Goal: Task Accomplishment & Management: Use online tool/utility

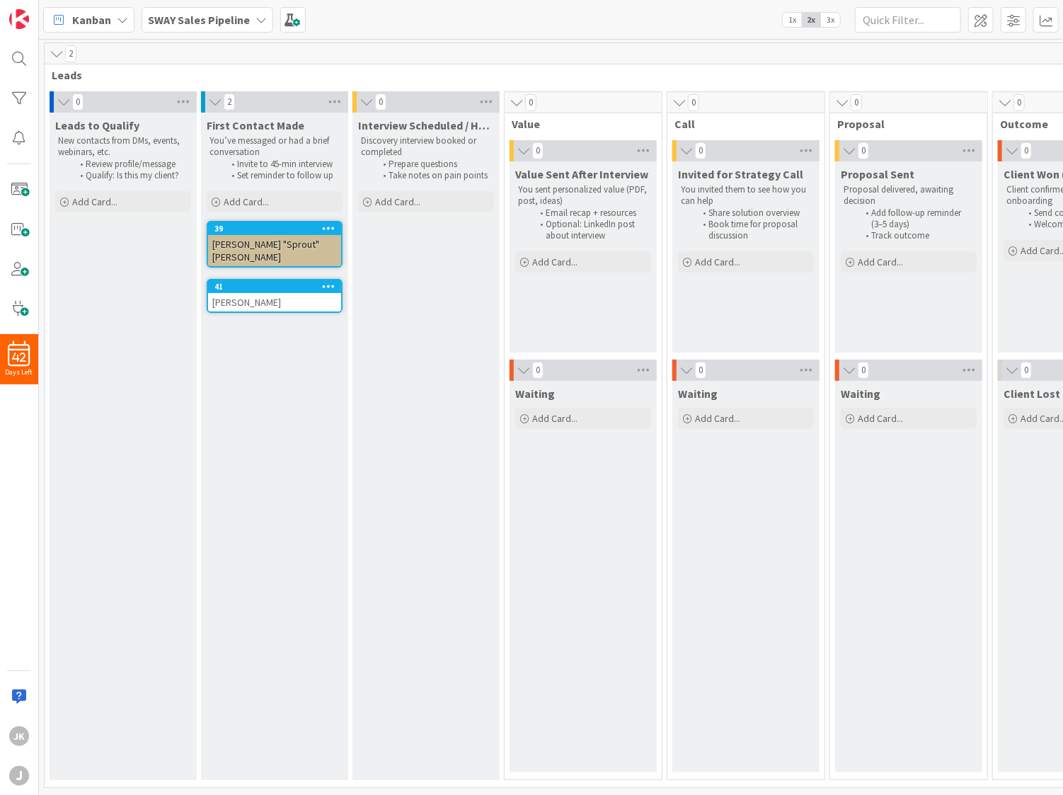
click at [382, 202] on span "Add Card..." at bounding box center [397, 201] width 45 height 13
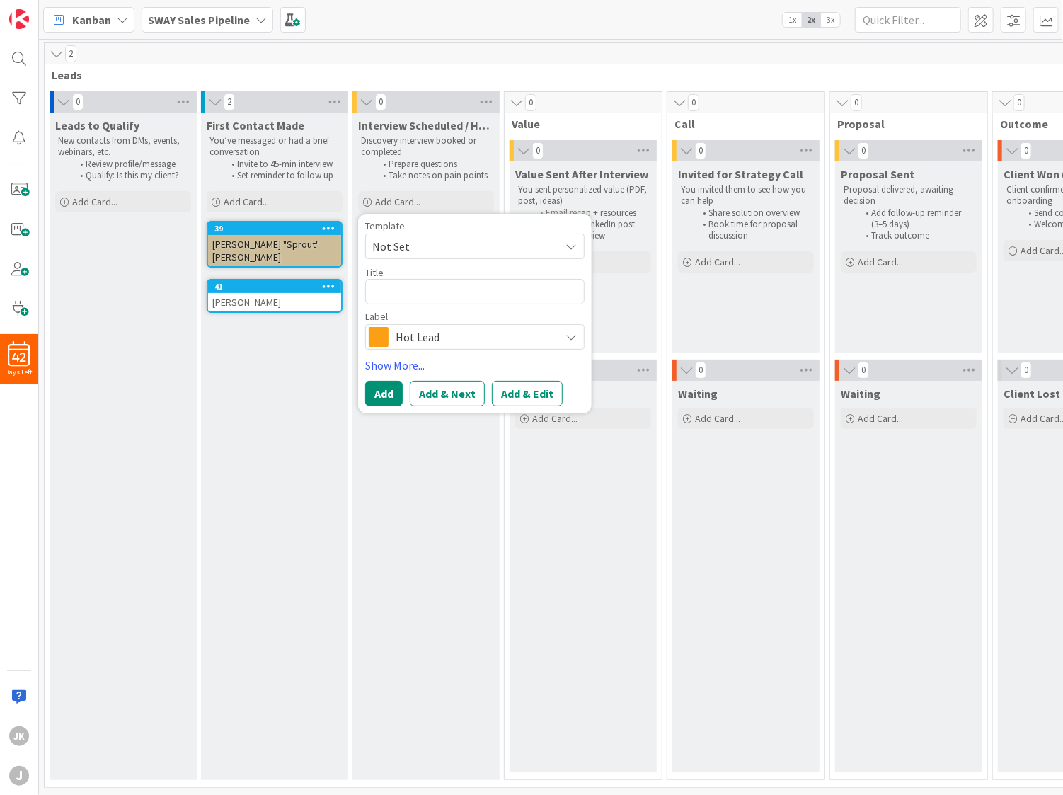
click at [471, 243] on span "Not Set" at bounding box center [460, 246] width 177 height 18
click at [436, 291] on textarea at bounding box center [474, 291] width 219 height 25
type textarea "x"
type textarea "J"
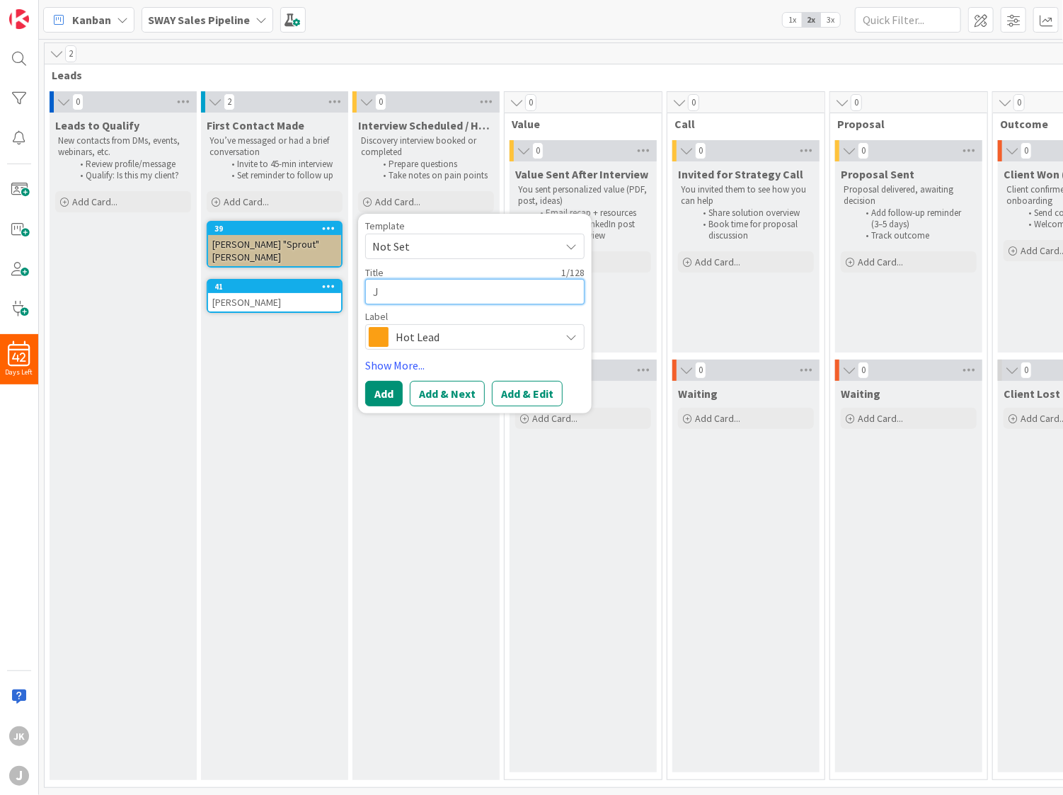
type textarea "x"
type textarea "Ji"
type textarea "x"
type textarea "[PERSON_NAME]"
type textarea "x"
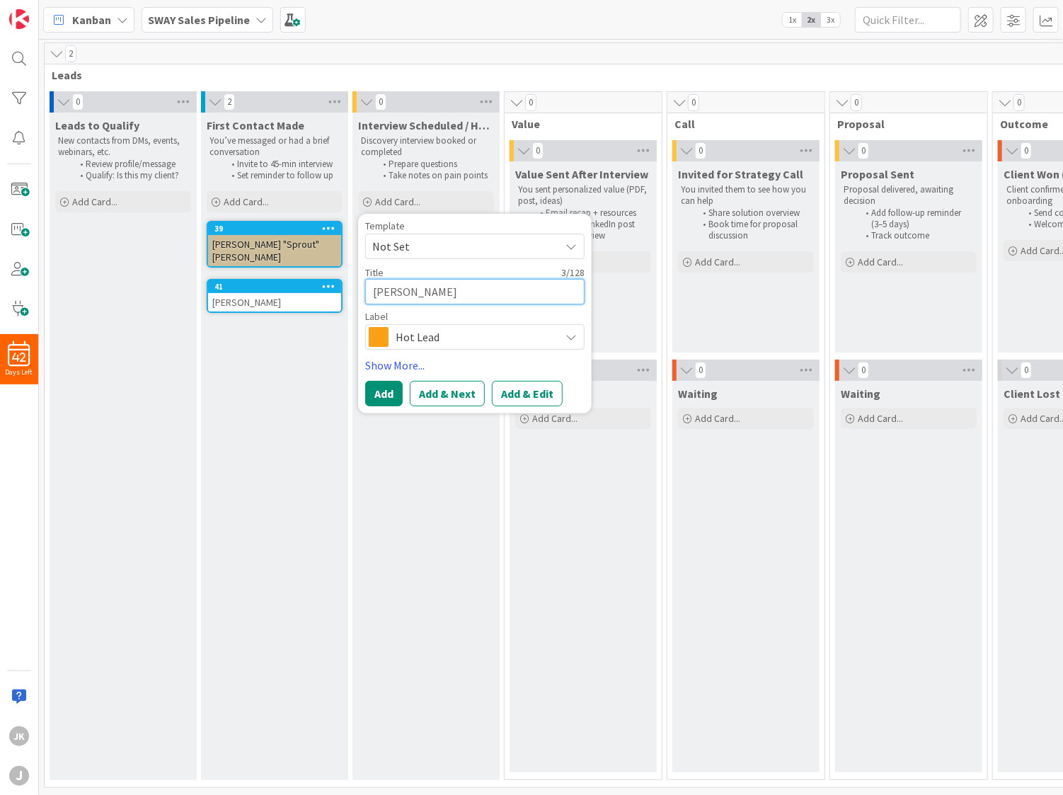
type textarea "Jist"
type textarea "x"
type textarea "Jisti"
type textarea "x"
type textarea "Jistin"
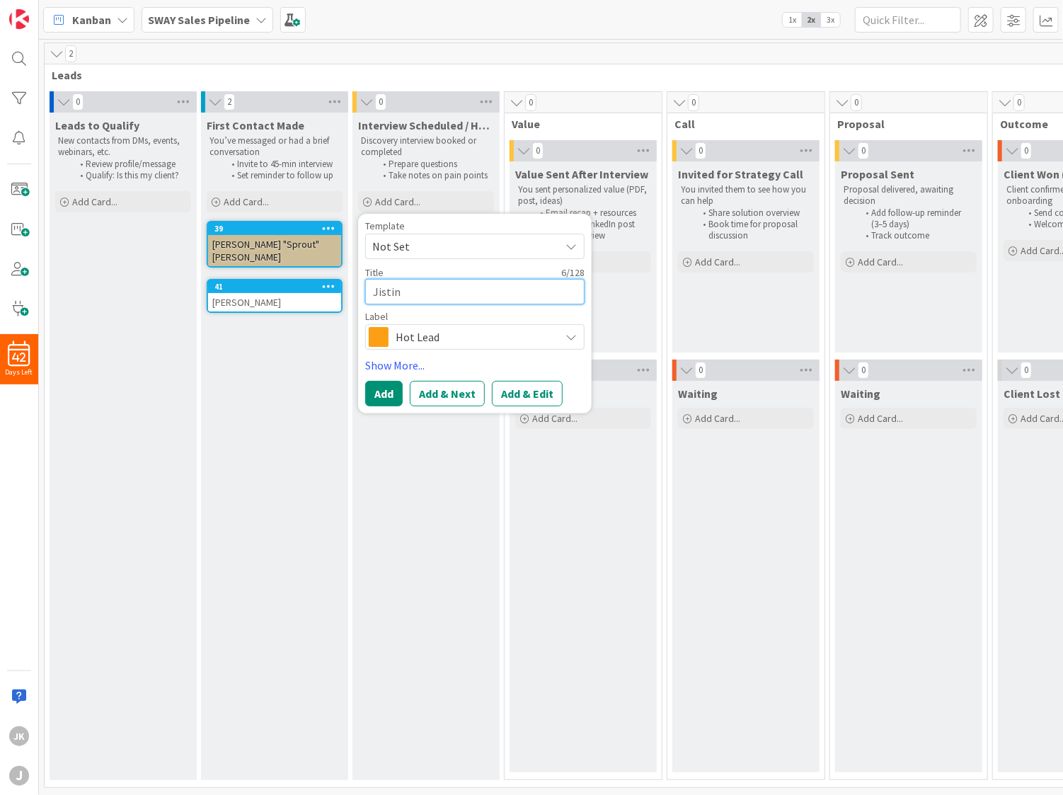
type textarea "x"
type textarea "Jisti"
type textarea "x"
type textarea "Jist"
type textarea "x"
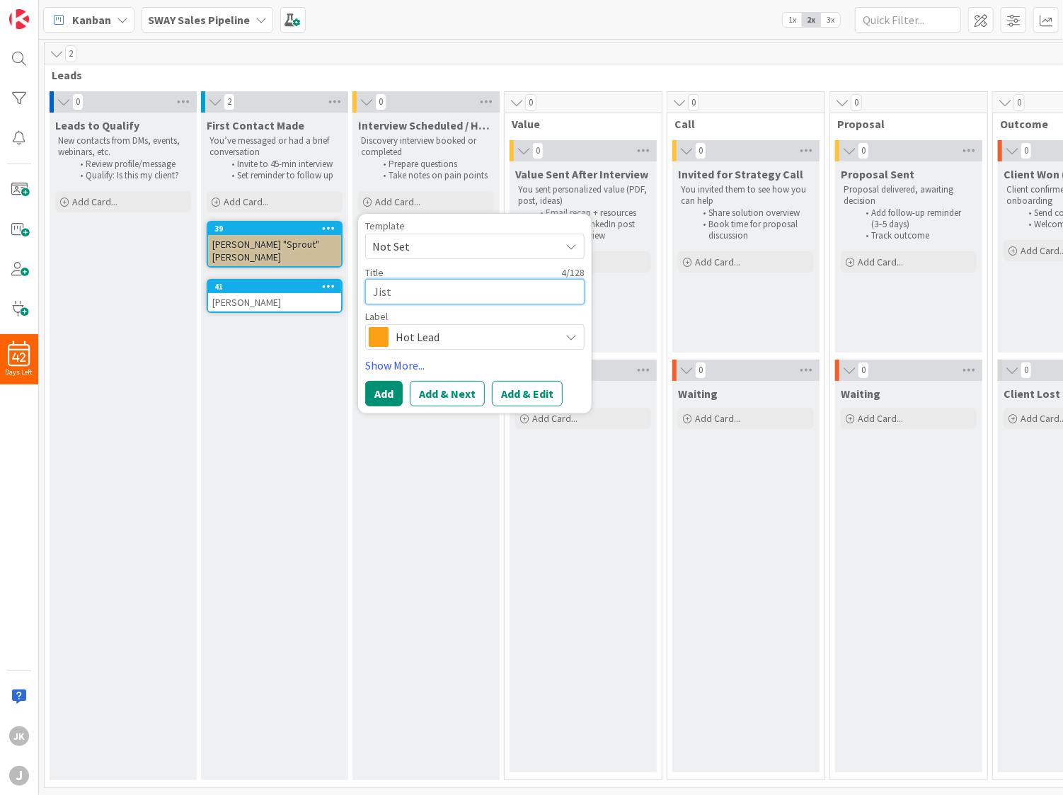
type textarea "[PERSON_NAME]"
type textarea "x"
type textarea "Ji"
type textarea "x"
type textarea "J"
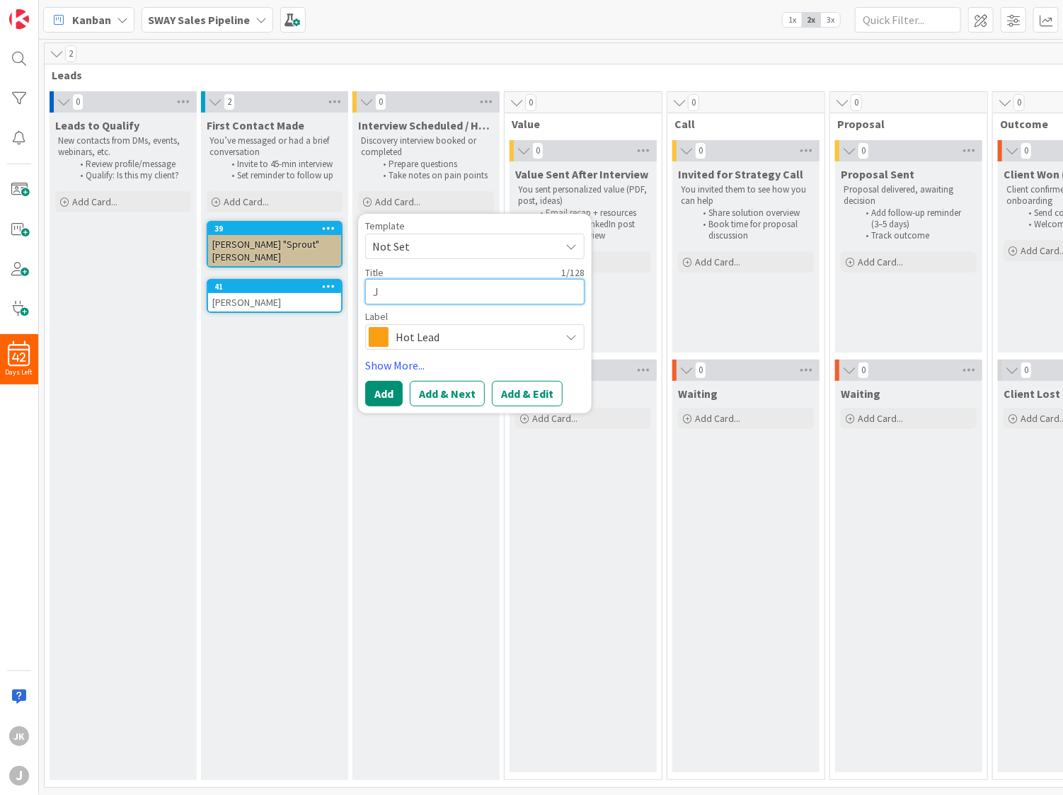
type textarea "x"
type textarea "Ju"
type textarea "x"
type textarea "[DEMOGRAPHIC_DATA]"
type textarea "x"
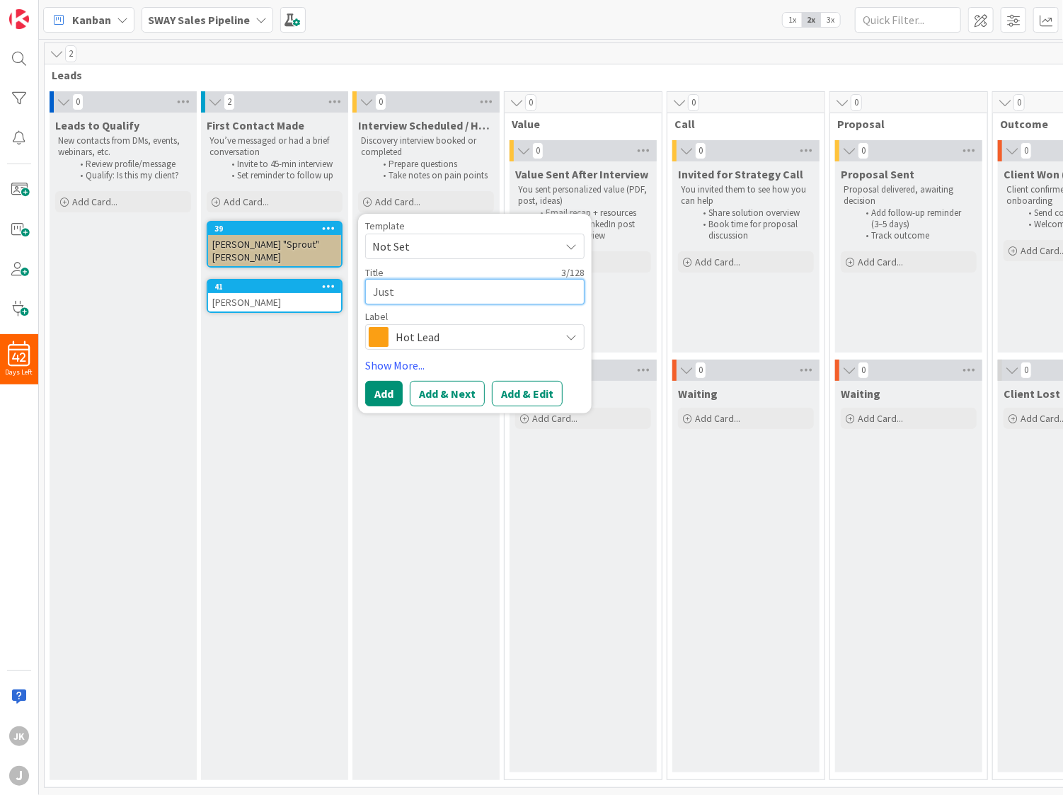
type textarea "Justi"
type textarea "x"
type textarea "[PERSON_NAME]"
type textarea "x"
type textarea "[PERSON_NAME]"
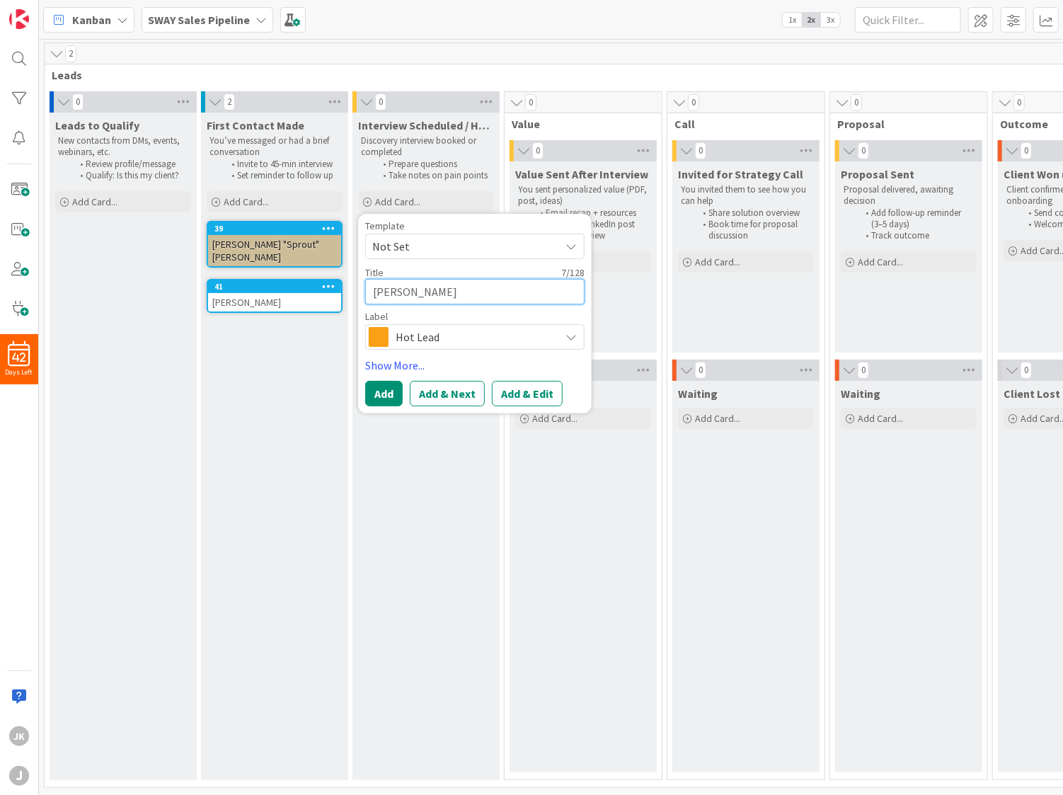
type textarea "x"
type textarea "[PERSON_NAME]"
type textarea "x"
type textarea "[PERSON_NAME] [PERSON_NAME]"
type textarea "x"
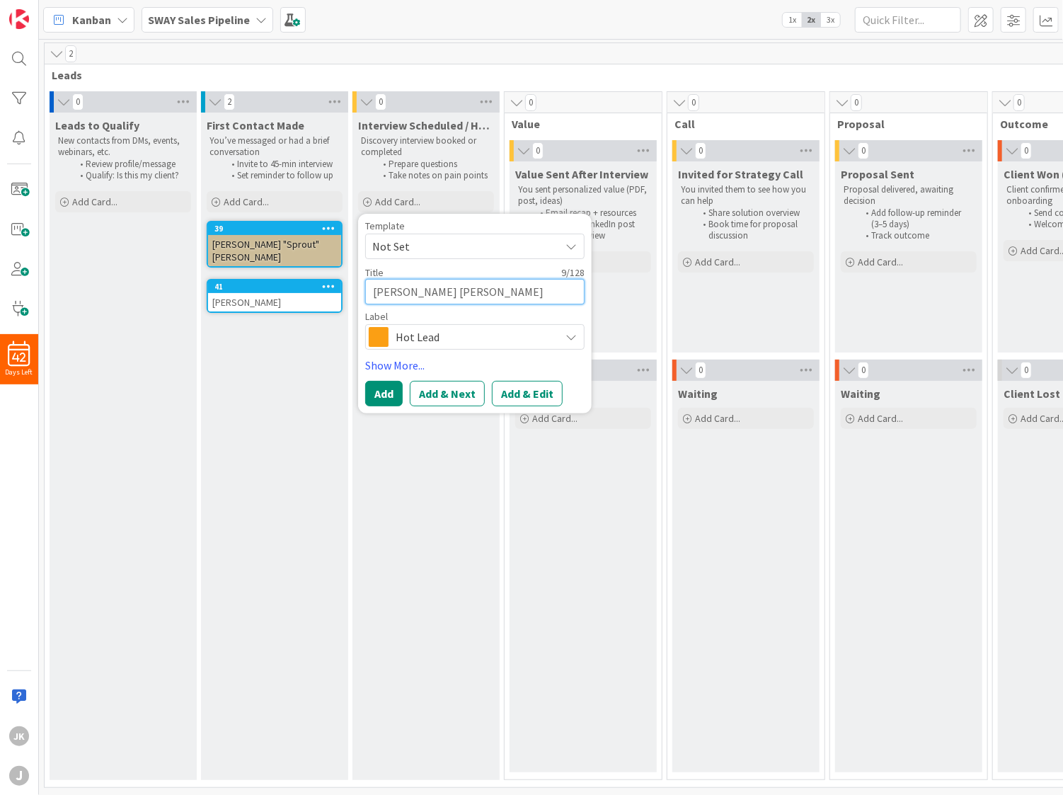
type textarea "[PERSON_NAME]"
type textarea "x"
type textarea "[PERSON_NAME]"
type textarea "x"
type textarea "[PERSON_NAME]"
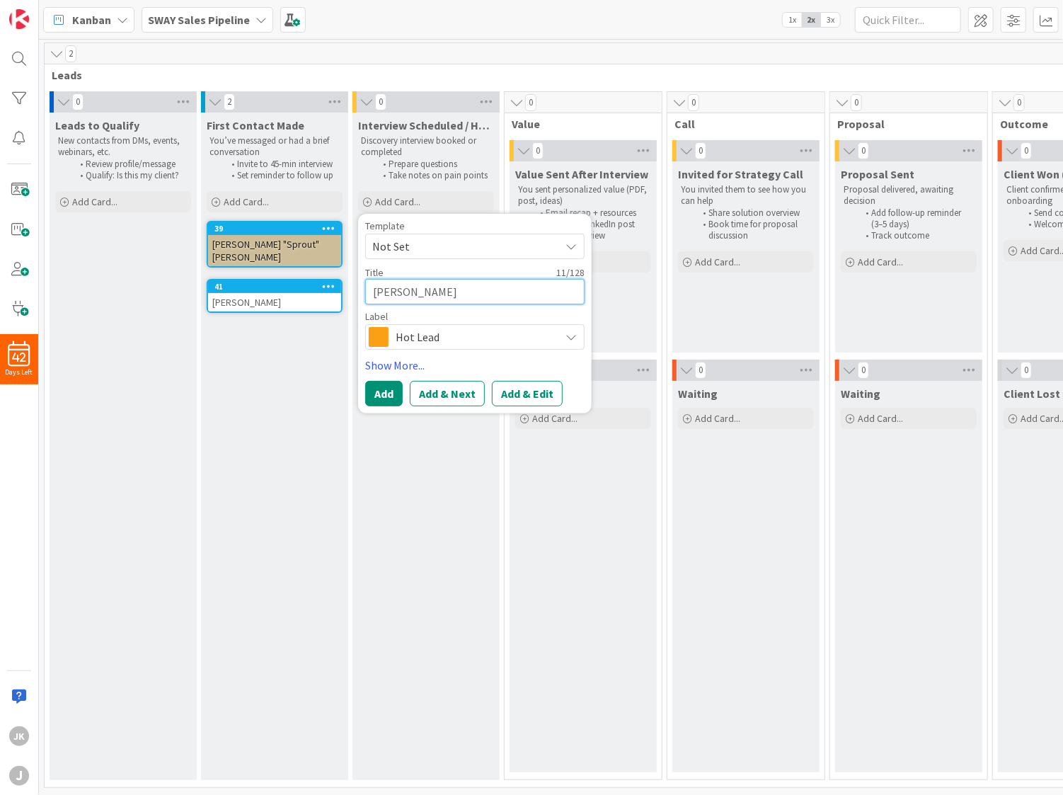
type textarea "x"
type textarea "[PERSON_NAME]"
type textarea "x"
type textarea "[PERSON_NAME]"
click at [571, 339] on icon at bounding box center [570, 336] width 11 height 11
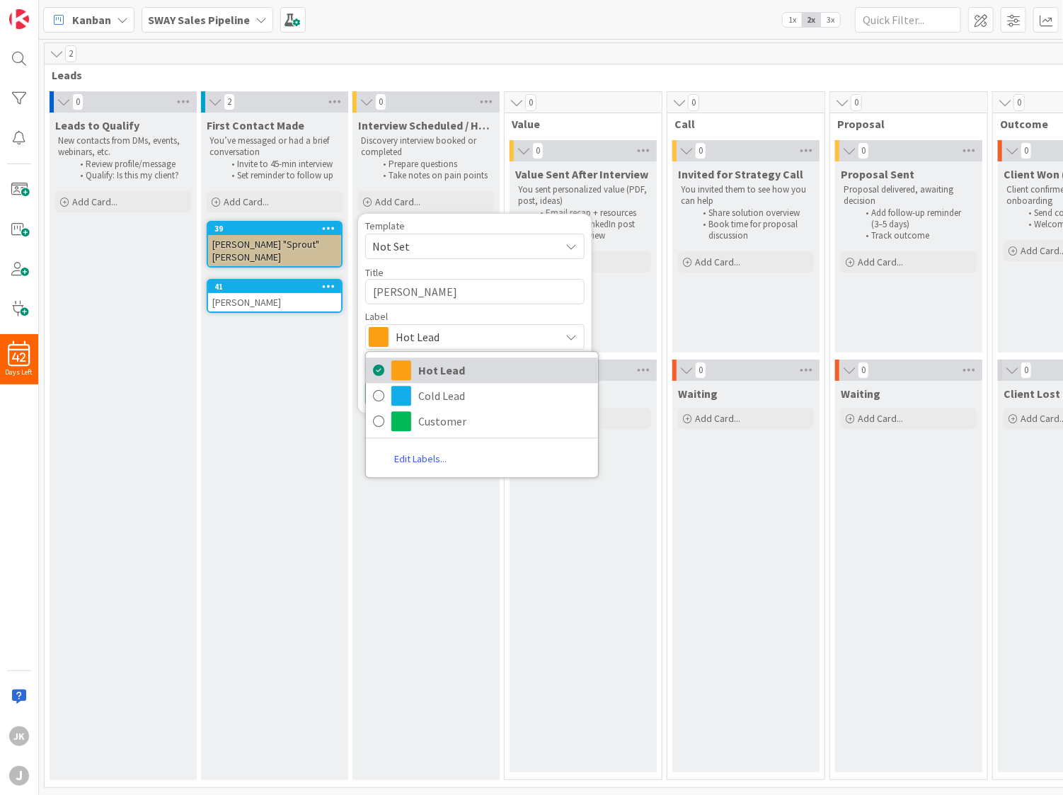
click at [437, 368] on span "Hot Lead" at bounding box center [504, 369] width 173 height 21
type textarea "x"
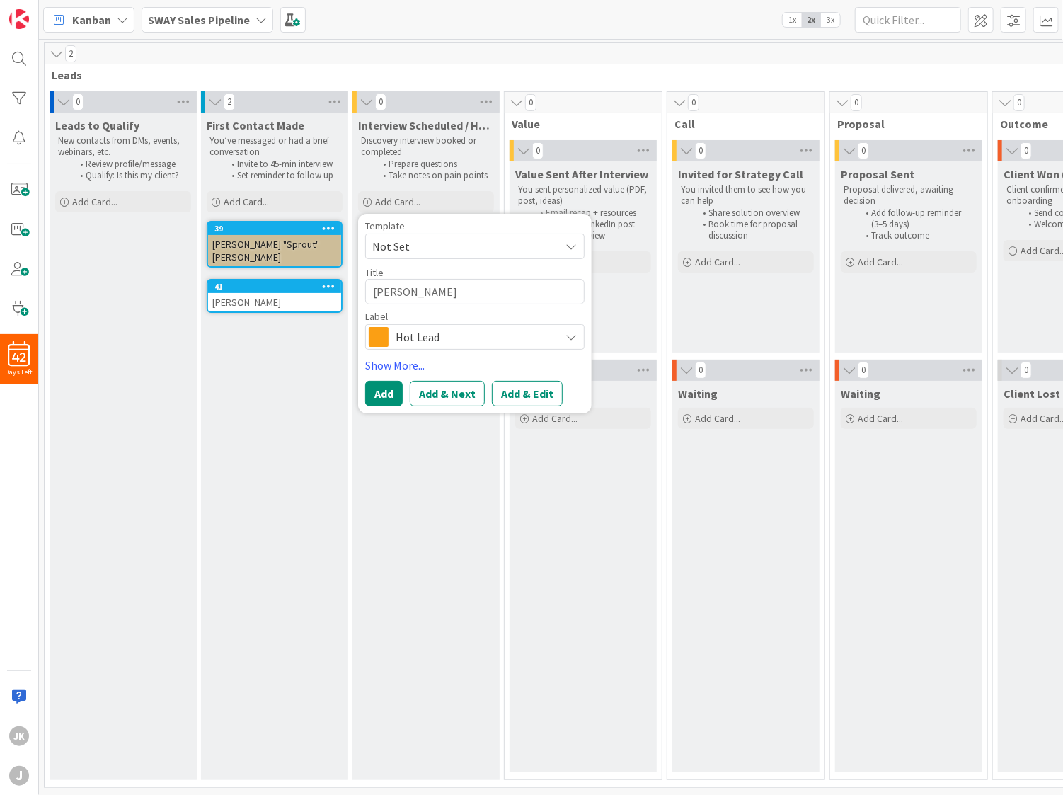
click at [526, 390] on button "Add & Edit" at bounding box center [527, 393] width 71 height 25
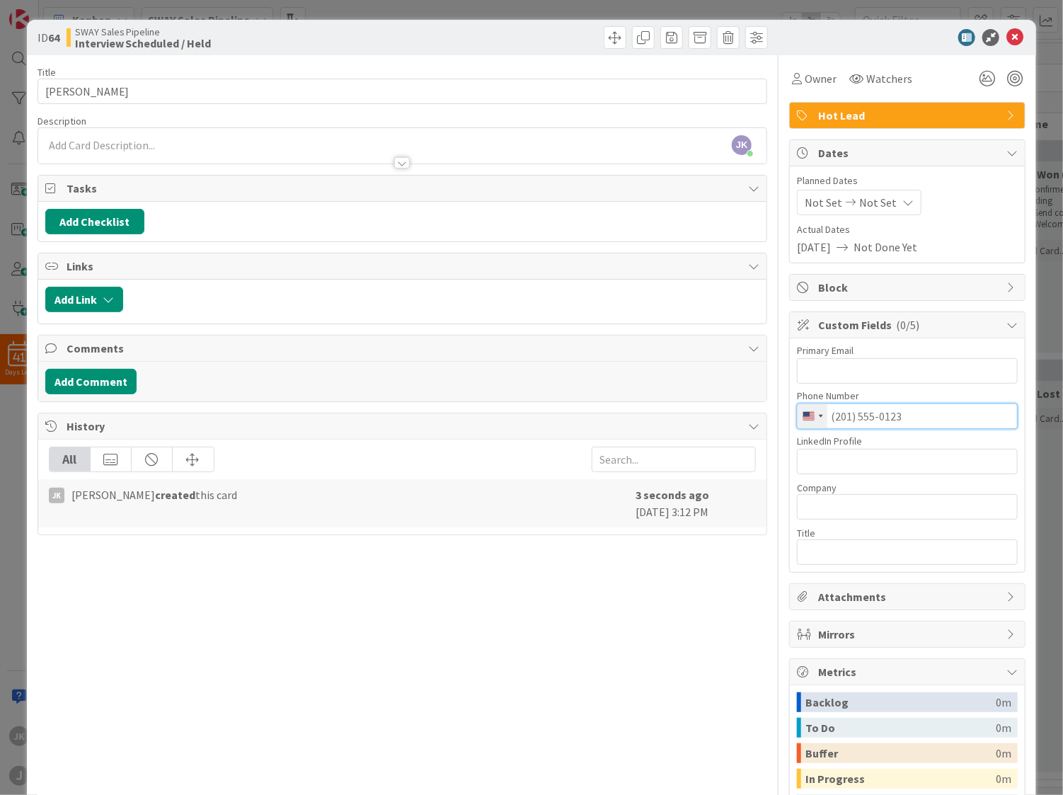
click at [920, 414] on input "tel" at bounding box center [907, 415] width 221 height 25
click at [883, 367] on input "text" at bounding box center [907, 370] width 221 height 25
paste input "[EMAIL_ADDRESS][DOMAIN_NAME]"
type input "[EMAIL_ADDRESS][DOMAIN_NAME]"
click at [894, 418] on input "tel" at bounding box center [907, 415] width 221 height 25
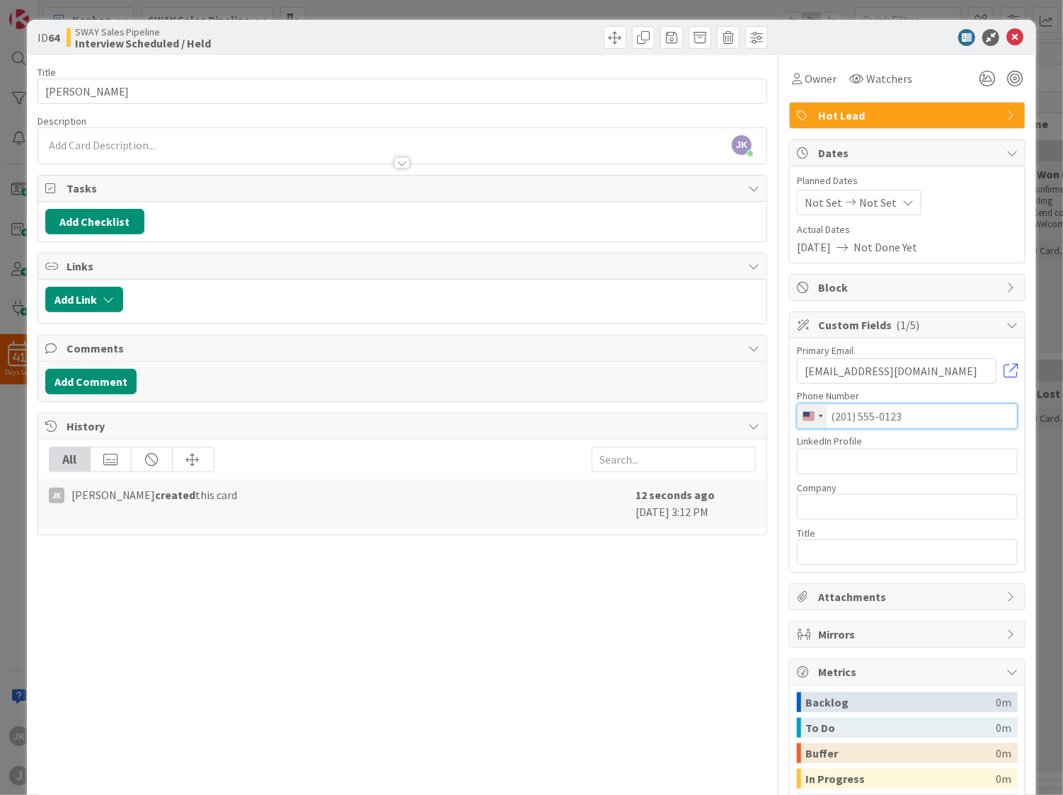
paste input "[PHONE_NUMBER]"
type input "[PHONE_NUMBER]"
click at [869, 469] on input "text" at bounding box center [907, 461] width 221 height 25
paste input "[URL][DOMAIN_NAME][PERSON_NAME]"
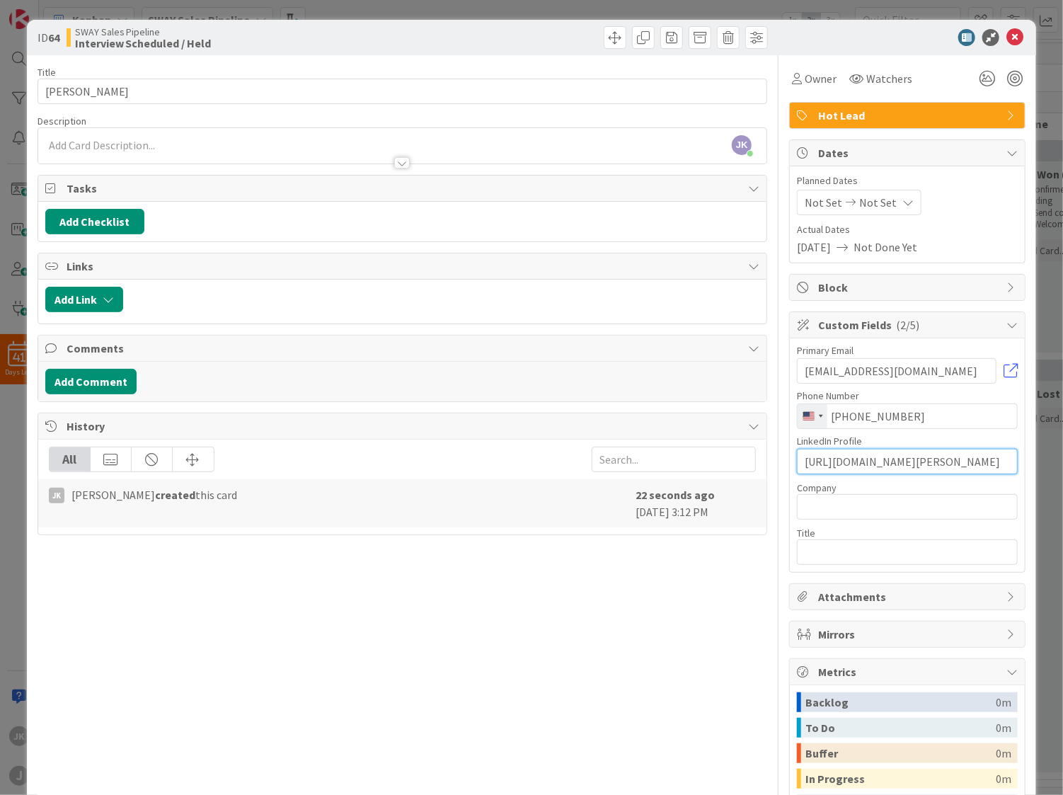
type input "[URL][DOMAIN_NAME][PERSON_NAME]"
click at [897, 510] on input "text" at bounding box center [907, 506] width 221 height 25
type input "Valued Merchant Services"
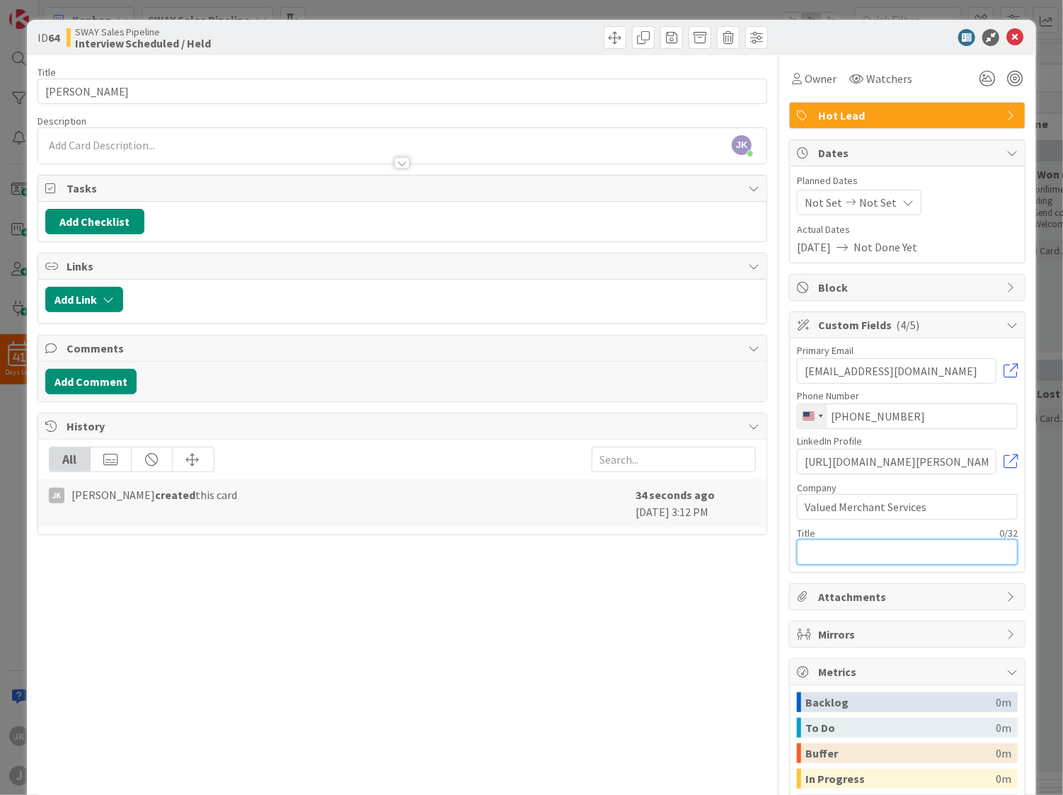
click at [894, 547] on input "text" at bounding box center [907, 551] width 221 height 25
type input "Regional Account Manager"
click at [280, 621] on div "Title 14 / 128 [PERSON_NAME] Description [PERSON_NAME] [PERSON_NAME] just joine…" at bounding box center [403, 490] width 730 height 871
click at [73, 380] on button "Add Comment" at bounding box center [90, 381] width 91 height 25
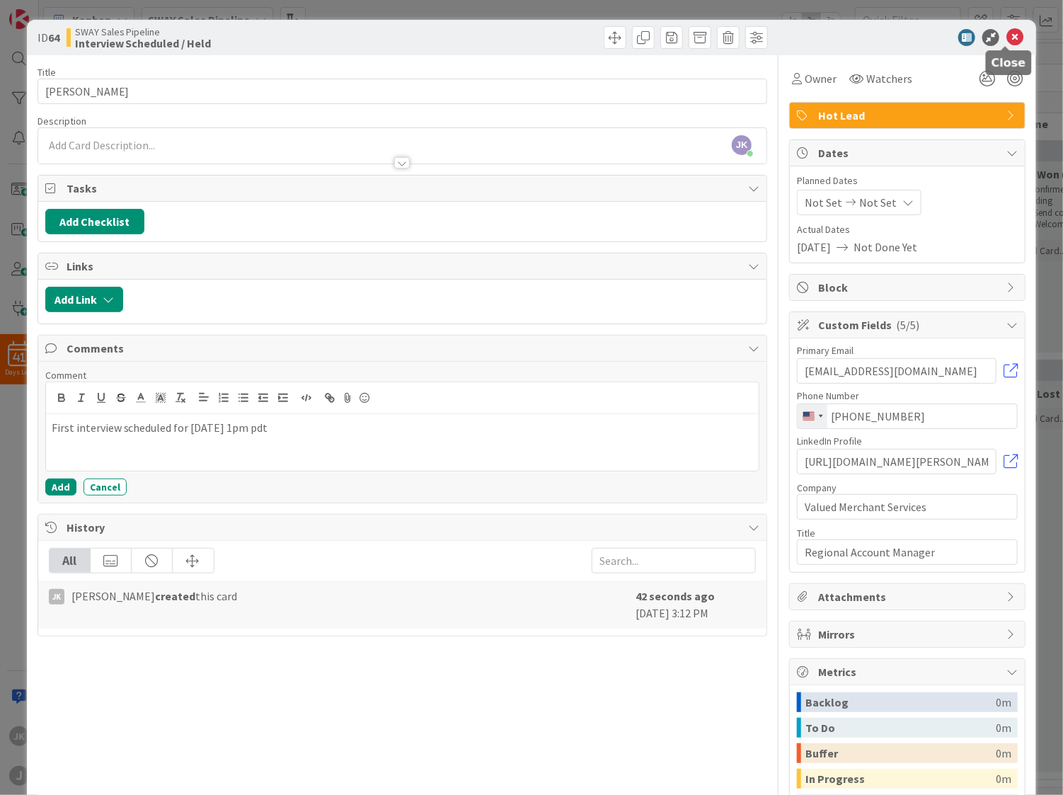
click at [1006, 39] on icon at bounding box center [1014, 37] width 17 height 17
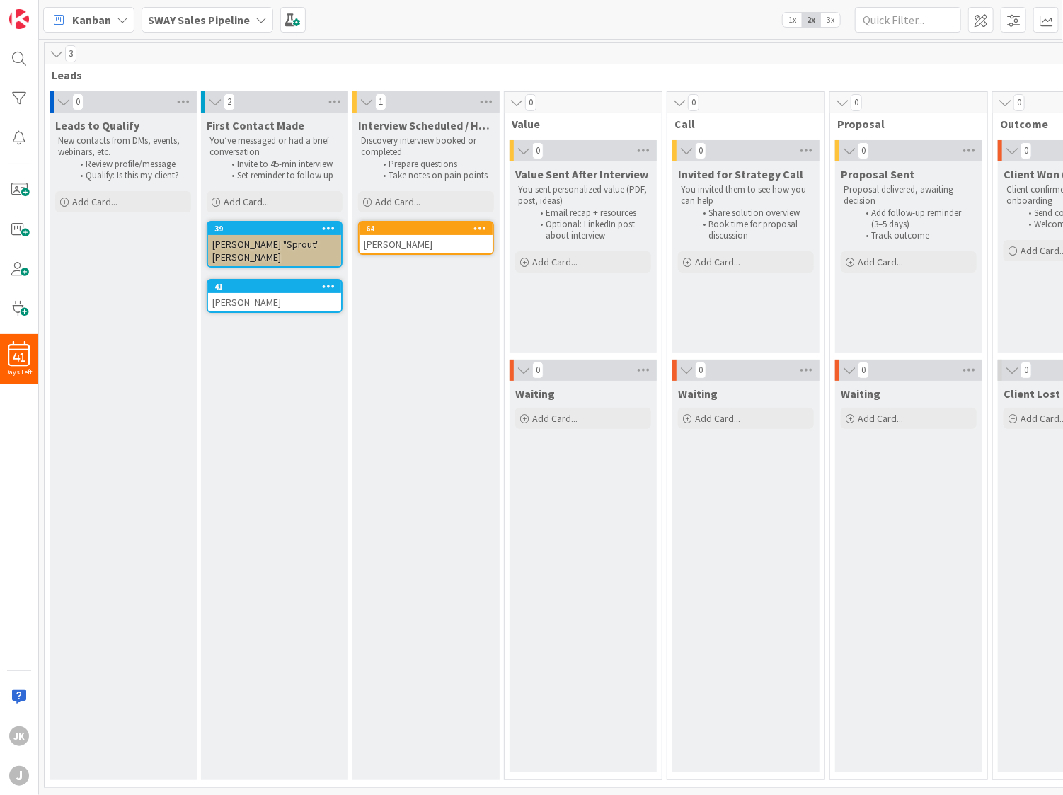
click at [592, 43] on div "3" at bounding box center [600, 53] width 1111 height 21
click at [401, 198] on span "Add Card..." at bounding box center [397, 201] width 45 height 13
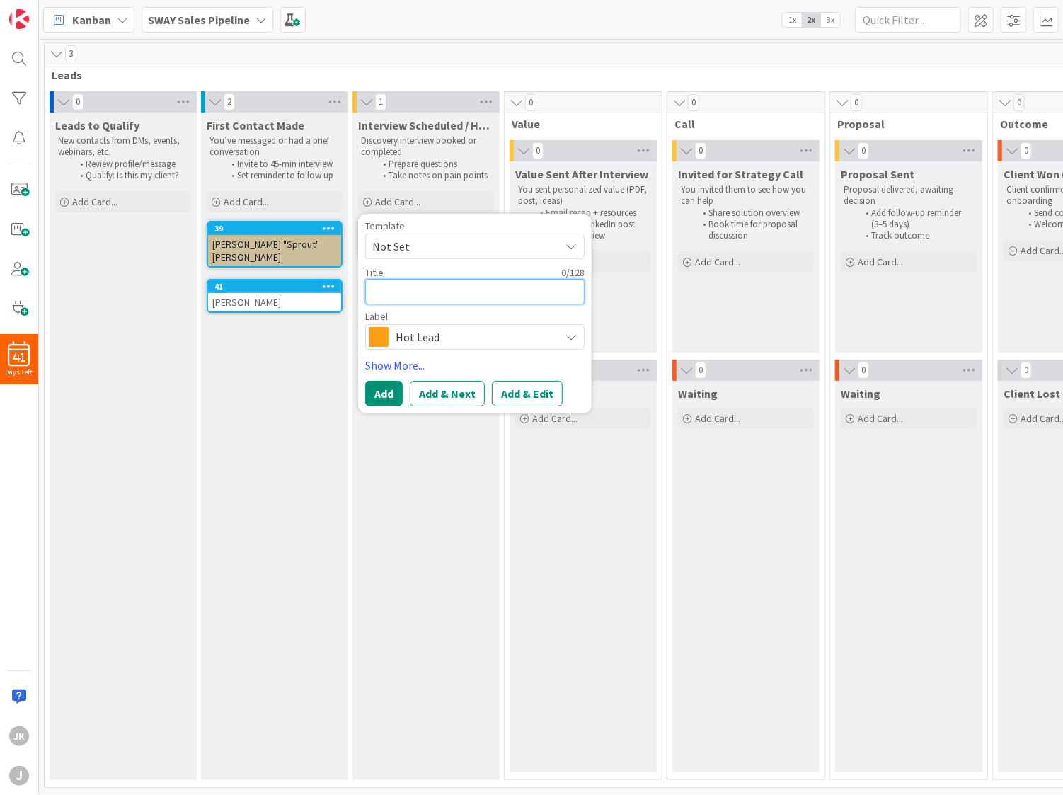
type textarea "x"
type textarea "I"
type textarea "x"
type textarea "Io"
type textarea "x"
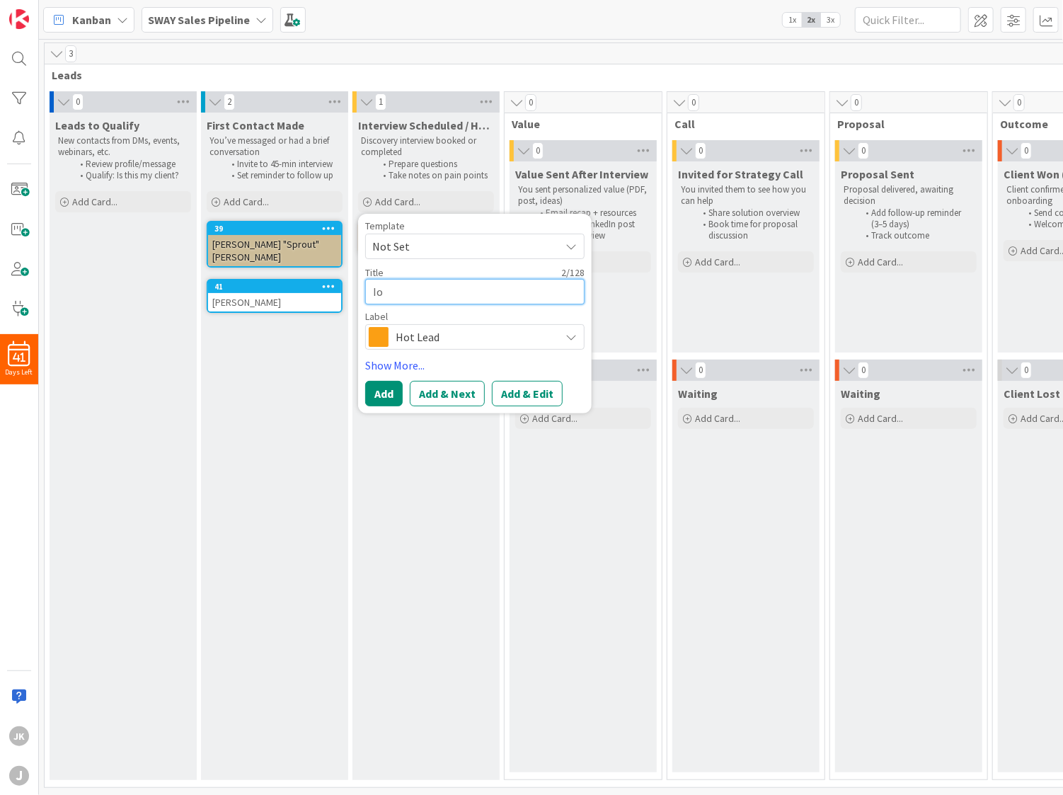
type textarea "Ion"
type textarea "x"
type textarea "Ion"
type textarea "x"
type textarea "[PERSON_NAME]"
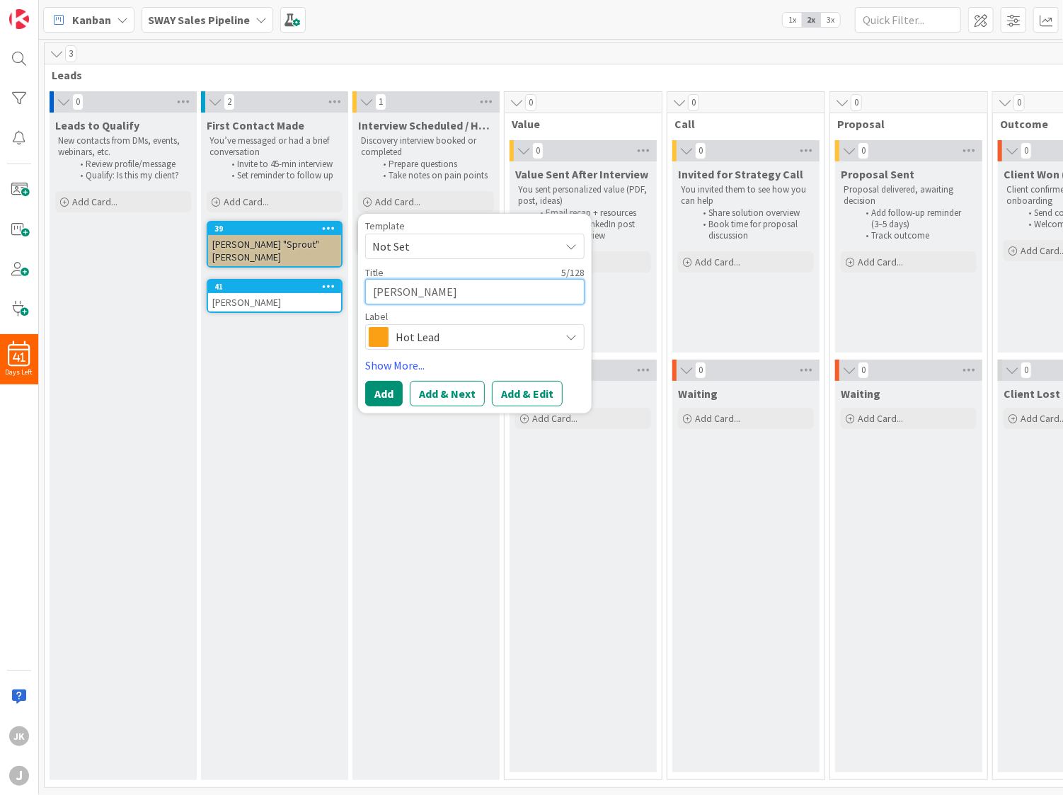
type textarea "x"
type textarea "[PERSON_NAME]"
type textarea "x"
type textarea "Ion Bad"
type textarea "x"
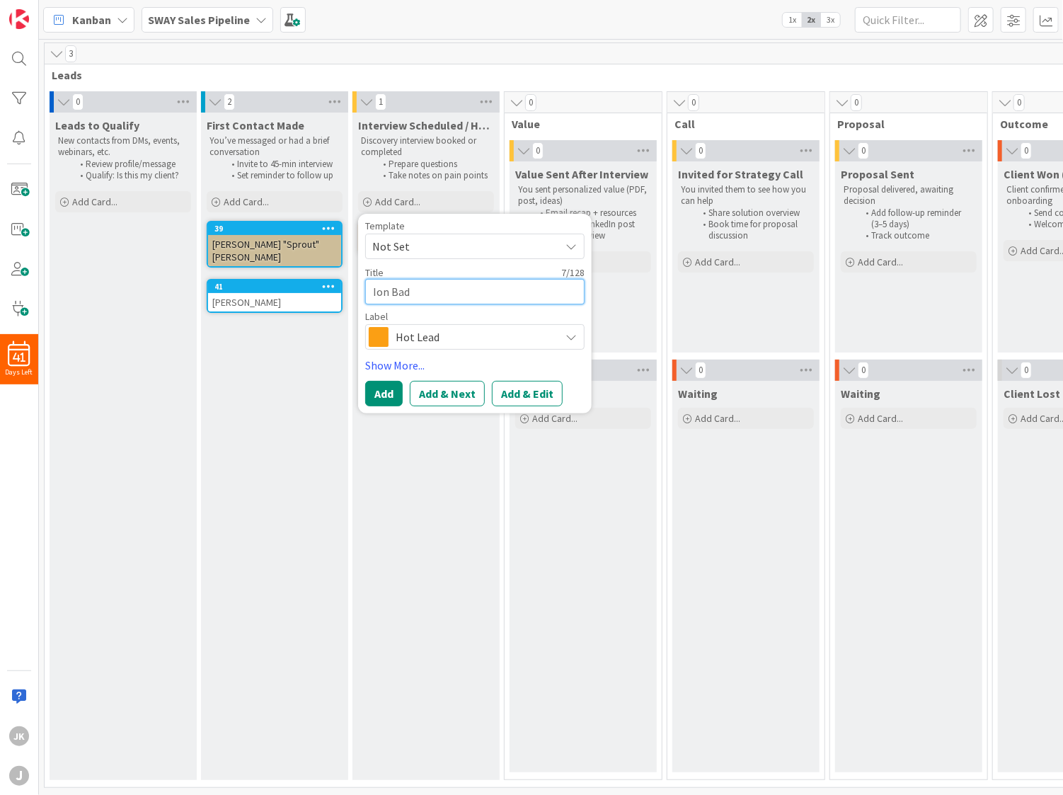
type textarea "[PERSON_NAME]"
type textarea "x"
type textarea "[PERSON_NAME]"
click at [517, 393] on button "Add & Edit" at bounding box center [527, 393] width 71 height 25
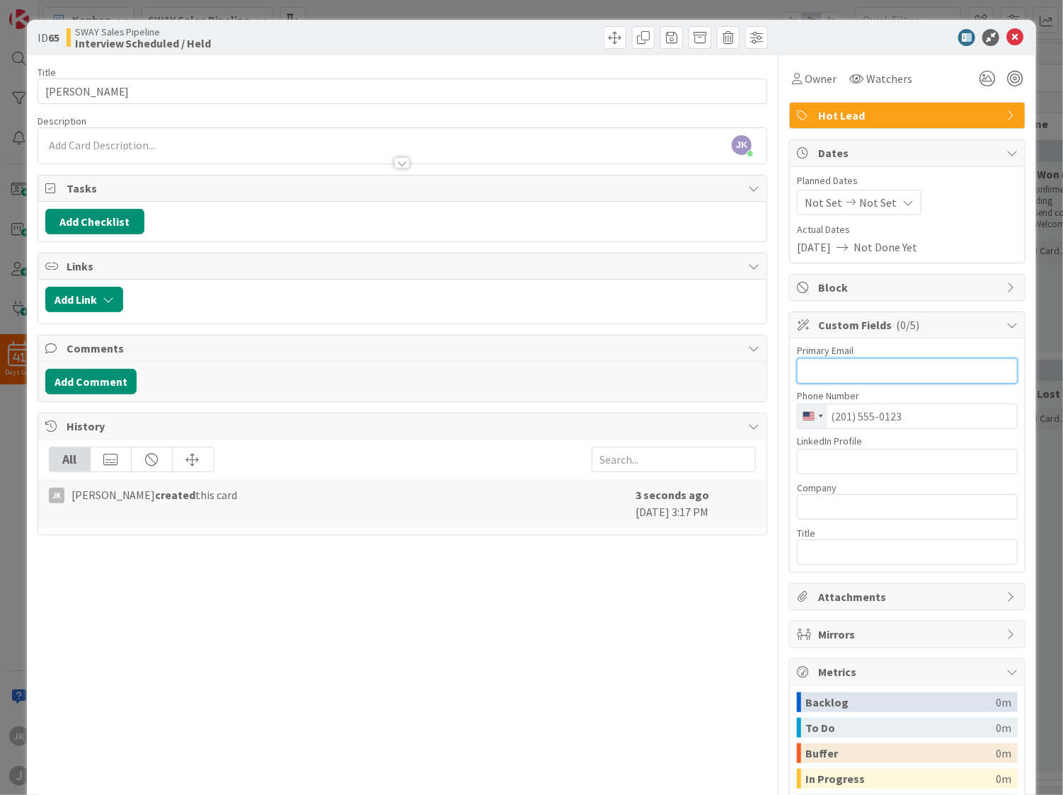
click at [882, 374] on input "text" at bounding box center [907, 370] width 221 height 25
paste input "[EMAIL_ADDRESS][DOMAIN_NAME]"
type input "[EMAIL_ADDRESS][DOMAIN_NAME]"
drag, startPoint x: 874, startPoint y: 420, endPoint x: 904, endPoint y: 420, distance: 29.7
click at [875, 420] on input "tel" at bounding box center [907, 415] width 221 height 25
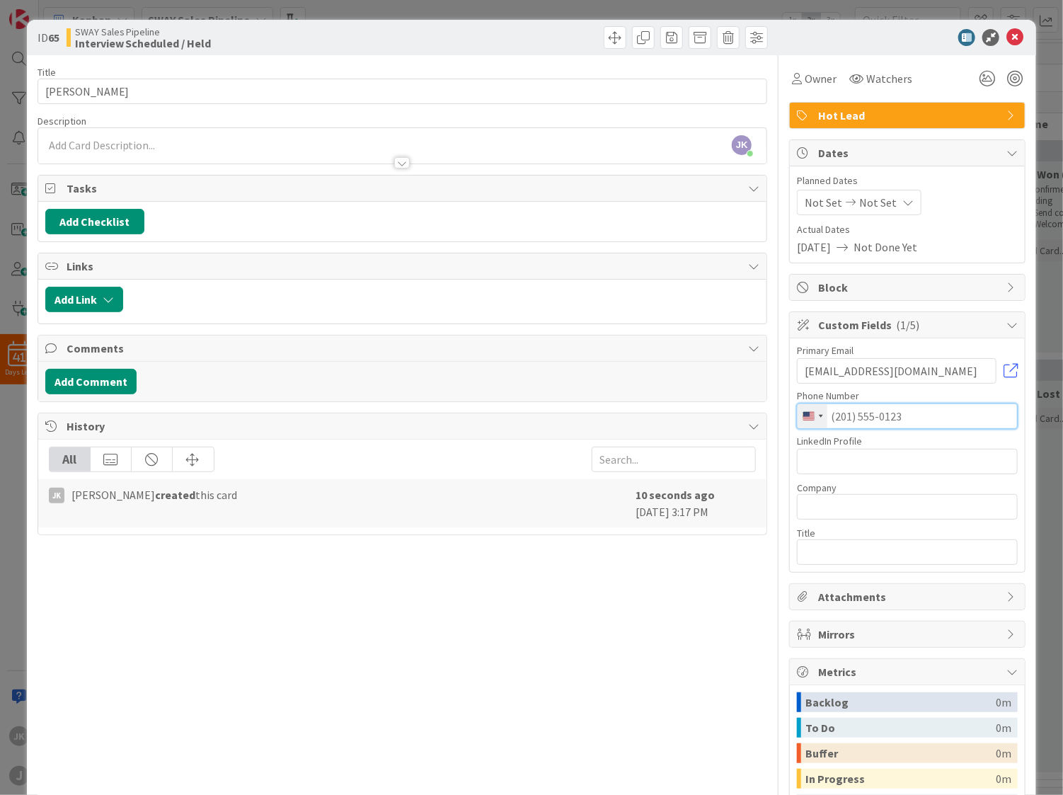
paste input "[PHONE_NUMBER]"
type input "[PHONE_NUMBER]"
click at [916, 459] on input "text" at bounding box center [907, 461] width 221 height 25
paste input "[URL][DOMAIN_NAME]"
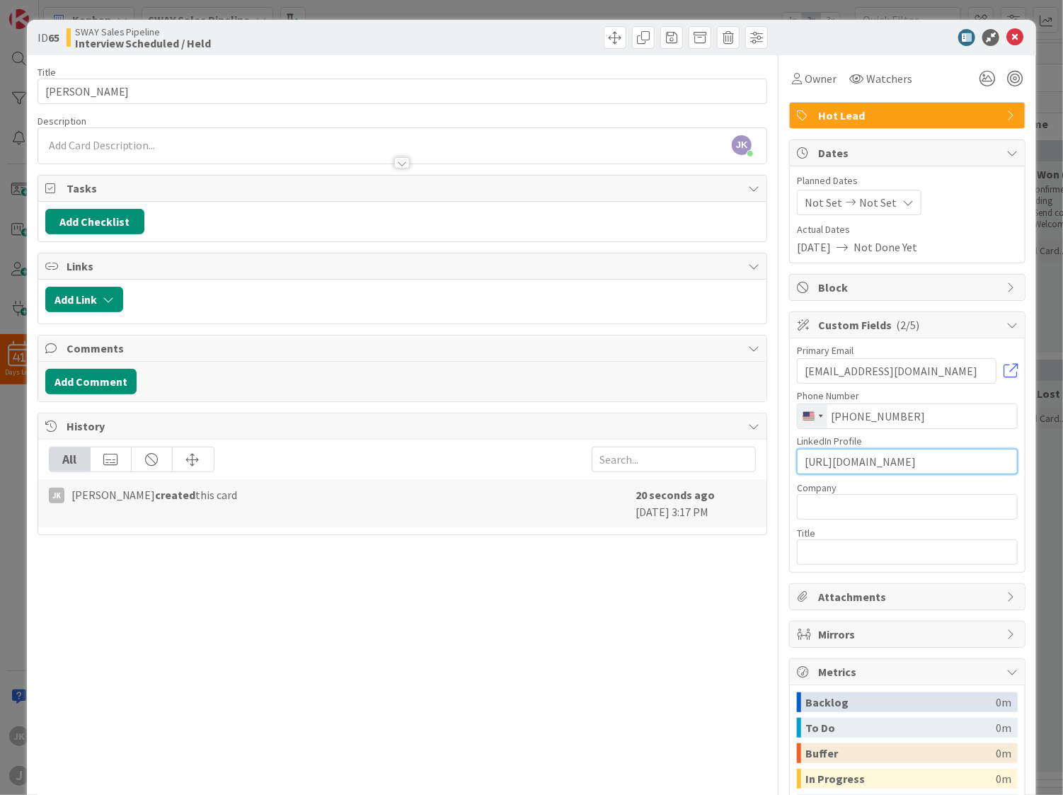
type input "[URL][DOMAIN_NAME]"
click at [905, 507] on input "text" at bounding box center [907, 506] width 221 height 25
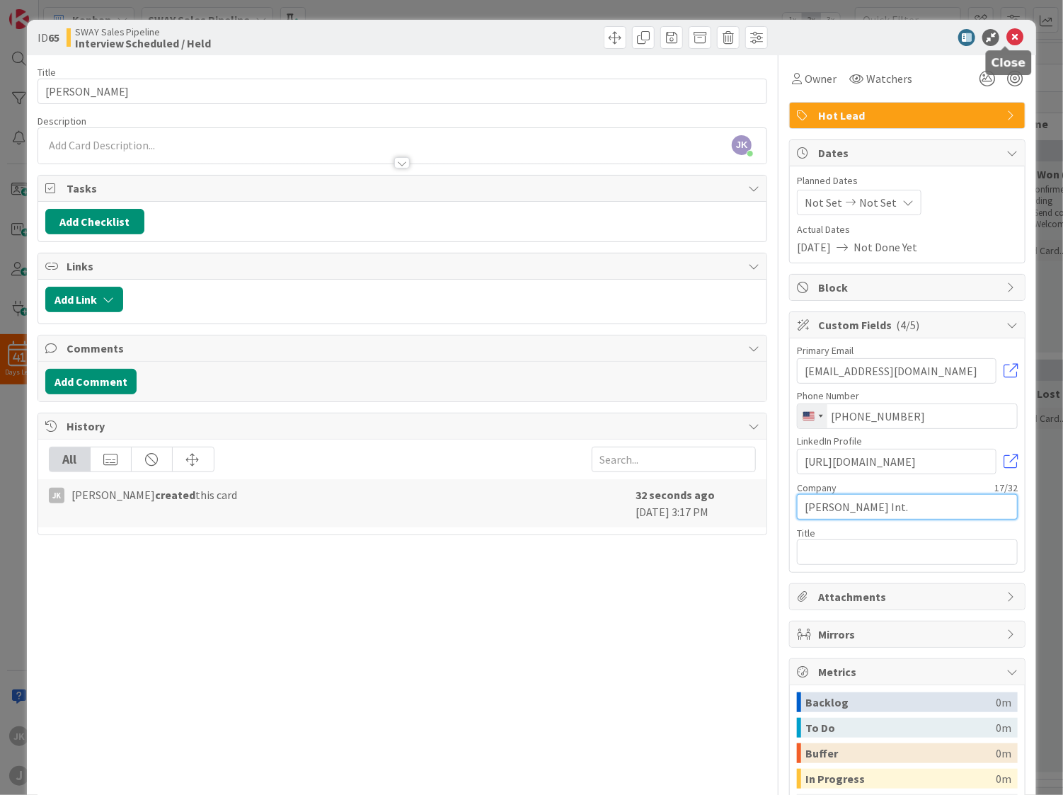
type input "[PERSON_NAME] Int."
click at [1006, 38] on icon at bounding box center [1014, 37] width 17 height 17
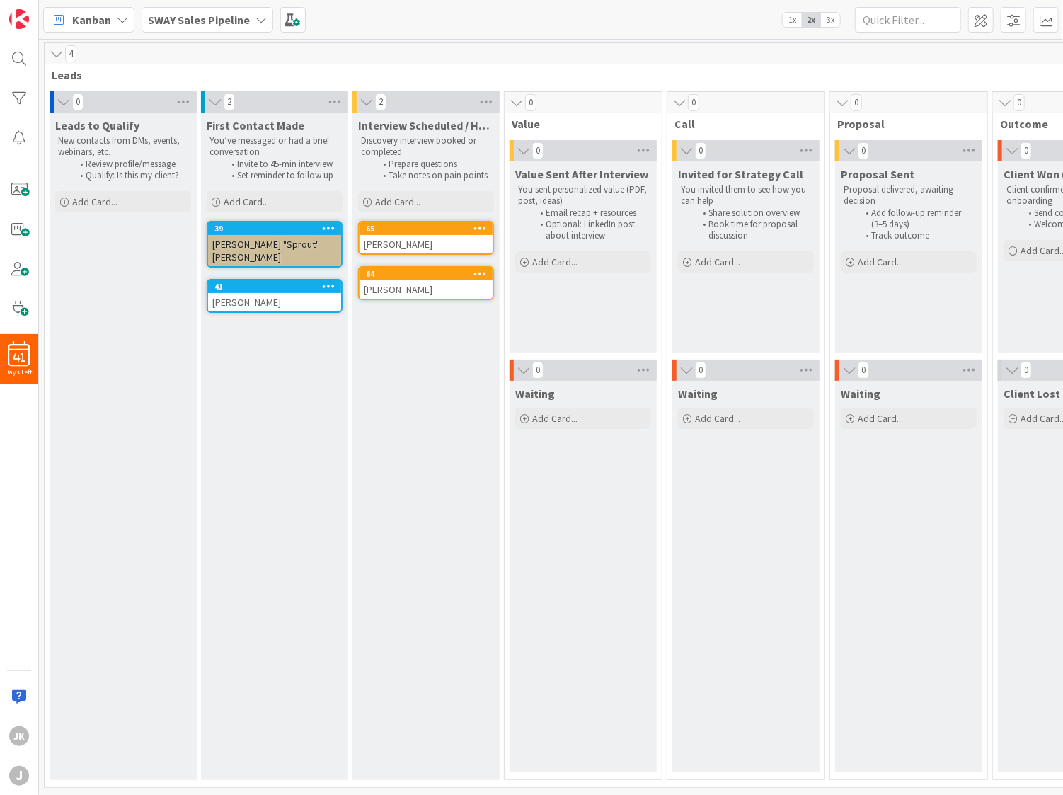
click at [719, 9] on div "Kanban SWAY Sales Pipeline 1x 2x 3x" at bounding box center [551, 19] width 1024 height 39
click at [396, 198] on span "Add Card..." at bounding box center [397, 201] width 45 height 13
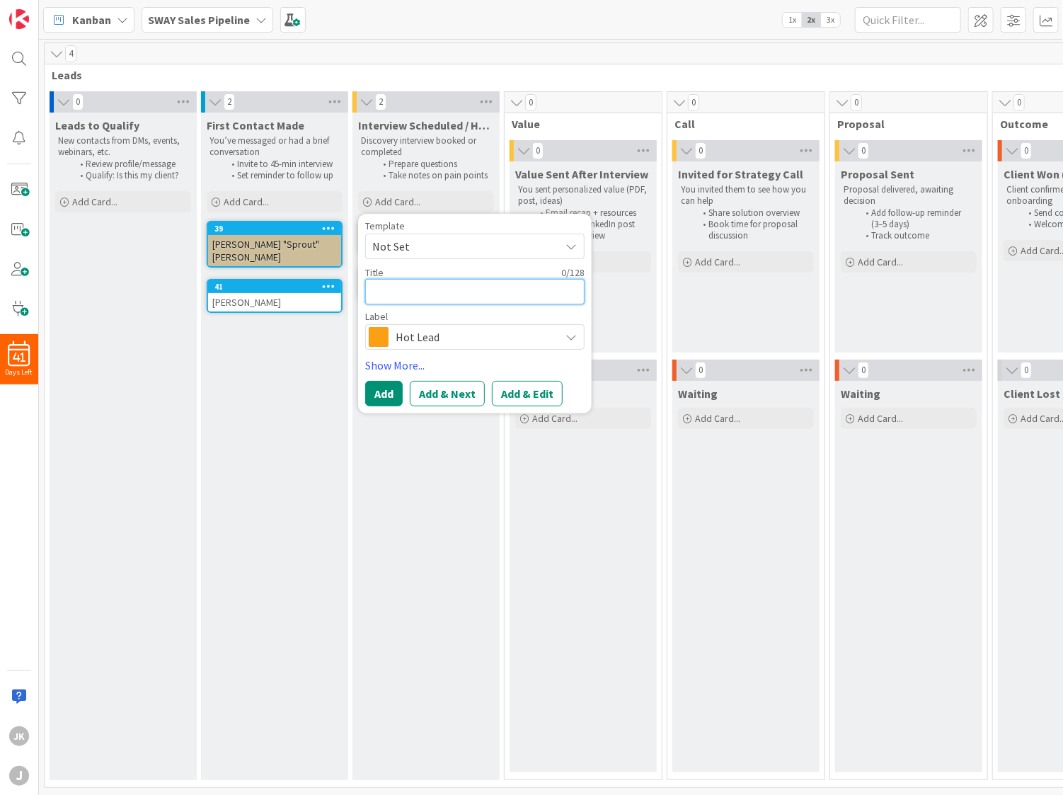
type textarea "x"
type textarea "S"
type textarea "x"
type textarea "Sh"
type textarea "x"
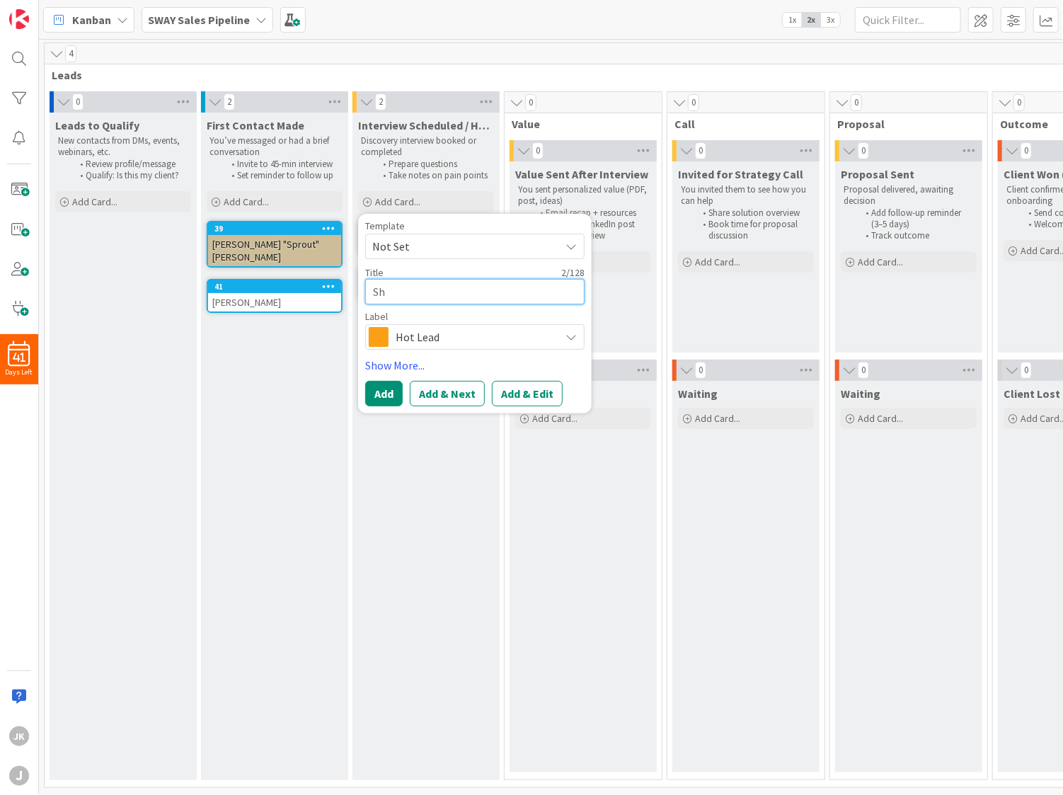
type textarea "Sha"
type textarea "x"
type textarea "Shan"
type textarea "x"
type textarea "[PERSON_NAME]"
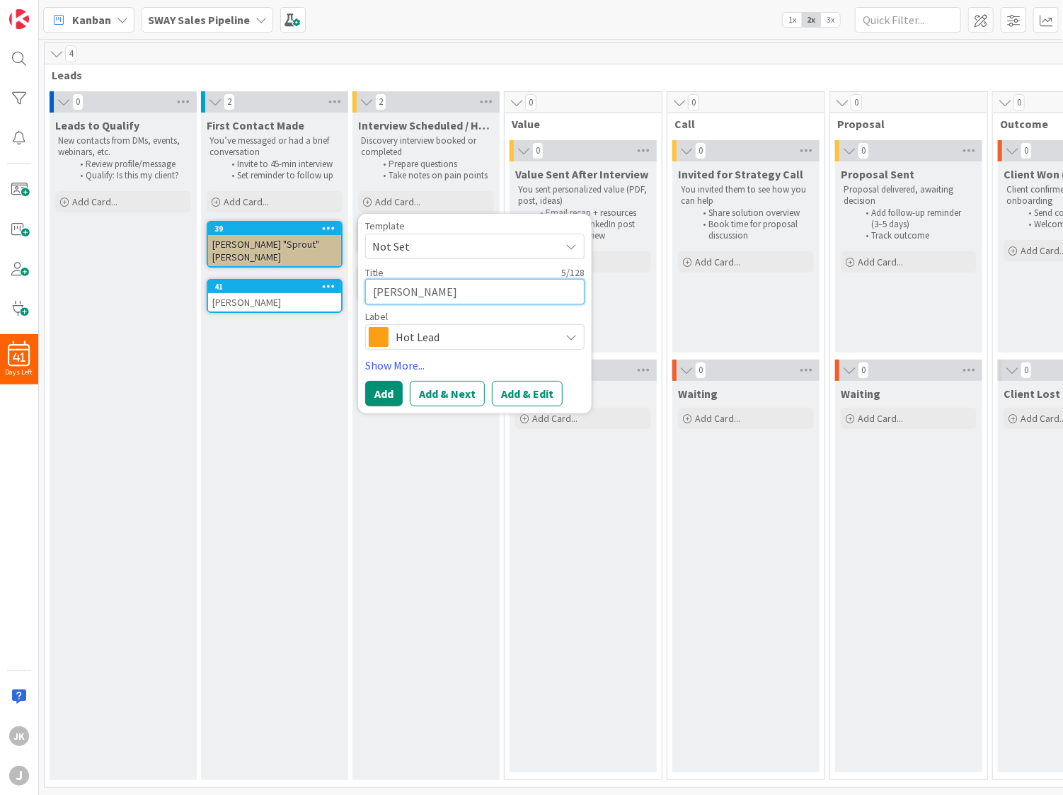
type textarea "x"
type textarea "[PERSON_NAME]"
type textarea "x"
type textarea "[PERSON_NAME]"
type textarea "x"
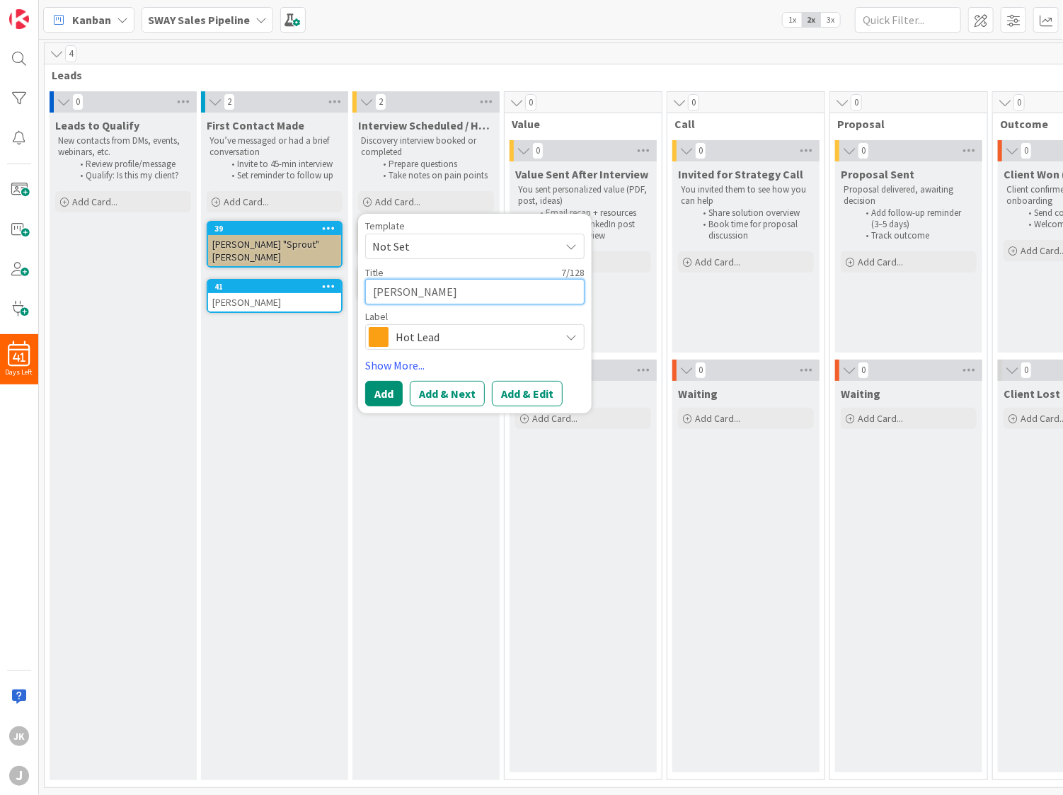
type textarea "[PERSON_NAME]"
type textarea "x"
type textarea "[PERSON_NAME]"
type textarea "x"
type textarea "[PERSON_NAME]"
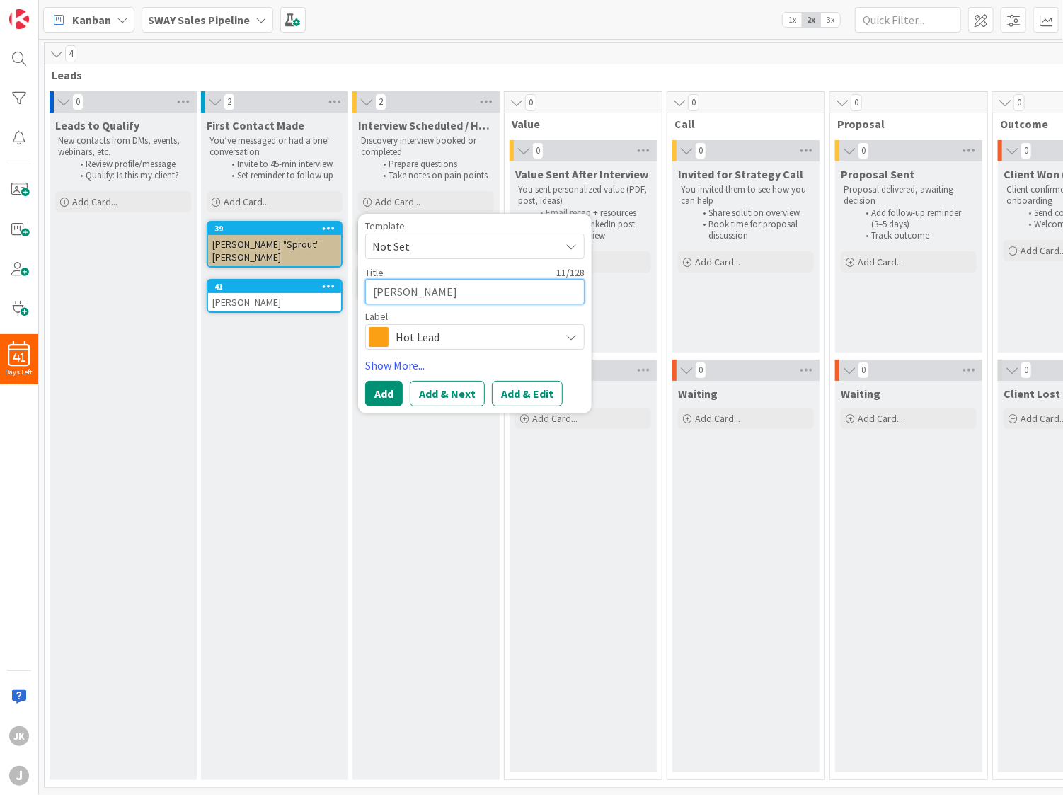
type textarea "x"
type textarea "[PERSON_NAME]"
type textarea "x"
type textarea "[PERSON_NAME]"
type textarea "x"
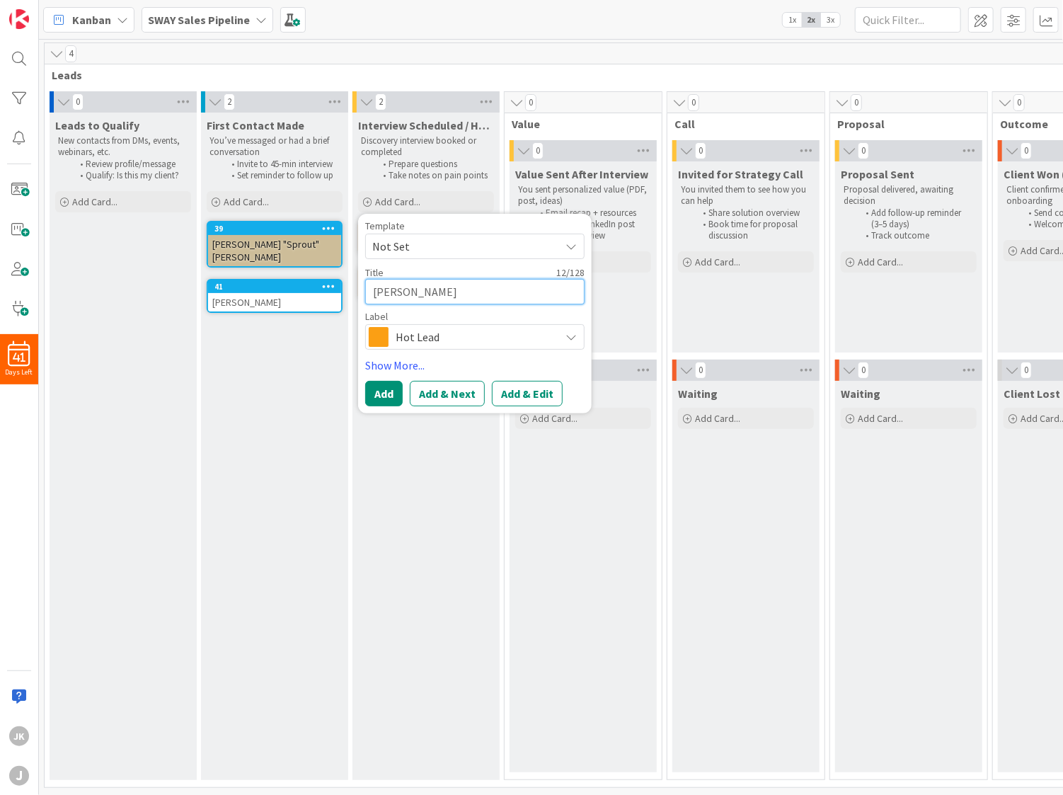
type textarea "[PERSON_NAME]"
type textarea "x"
type textarea "[PERSON_NAME]"
click at [515, 391] on button "Add & Edit" at bounding box center [527, 393] width 71 height 25
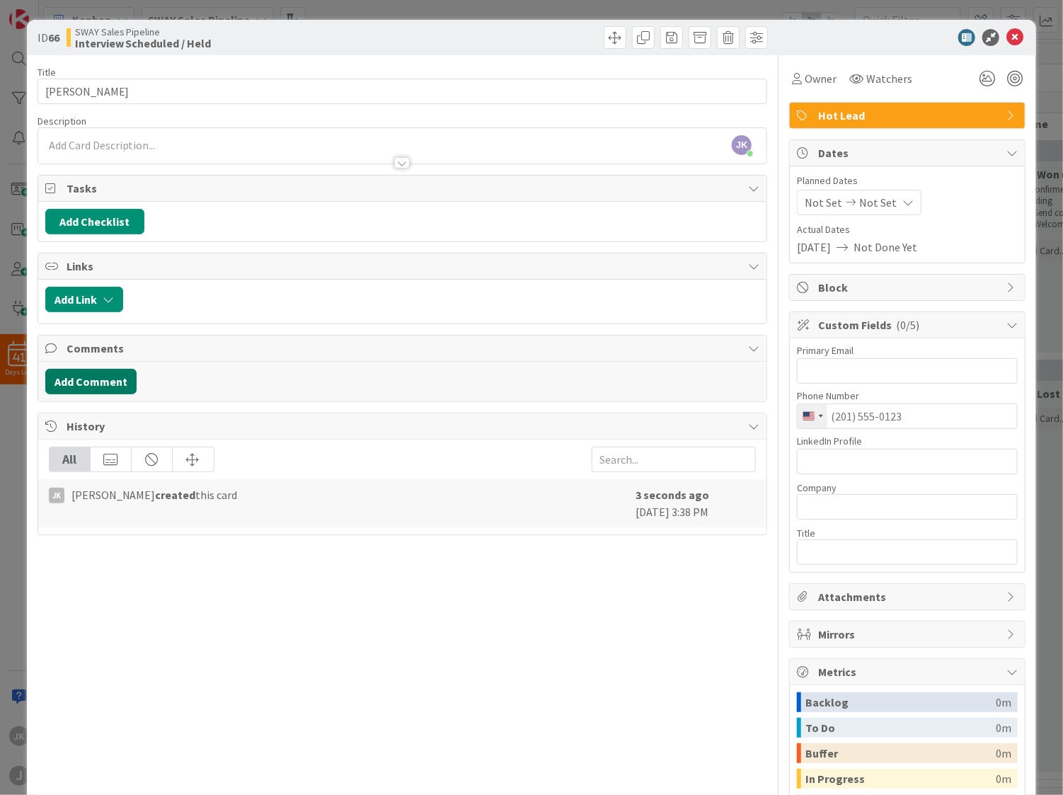
click at [79, 380] on button "Add Comment" at bounding box center [90, 381] width 91 height 25
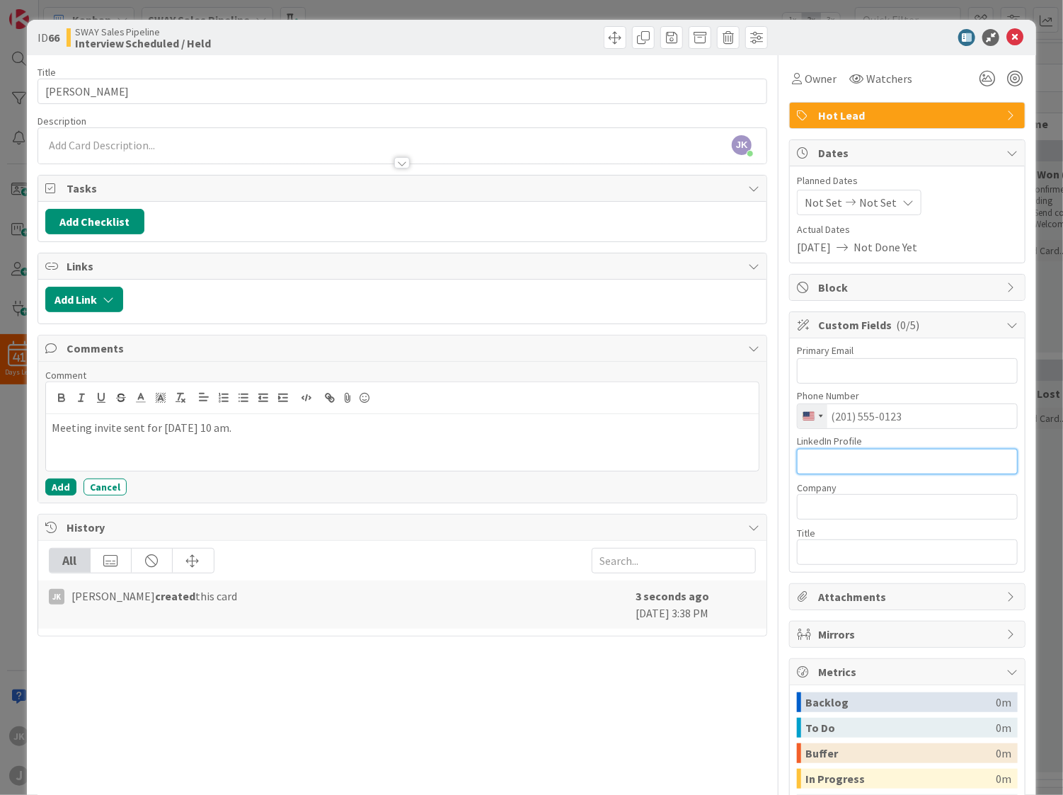
click at [881, 449] on input "text" at bounding box center [907, 461] width 221 height 25
paste input "[URL][DOMAIN_NAME][PERSON_NAME]"
type input "[URL][DOMAIN_NAME][PERSON_NAME]"
click at [1013, 41] on icon at bounding box center [1014, 37] width 17 height 17
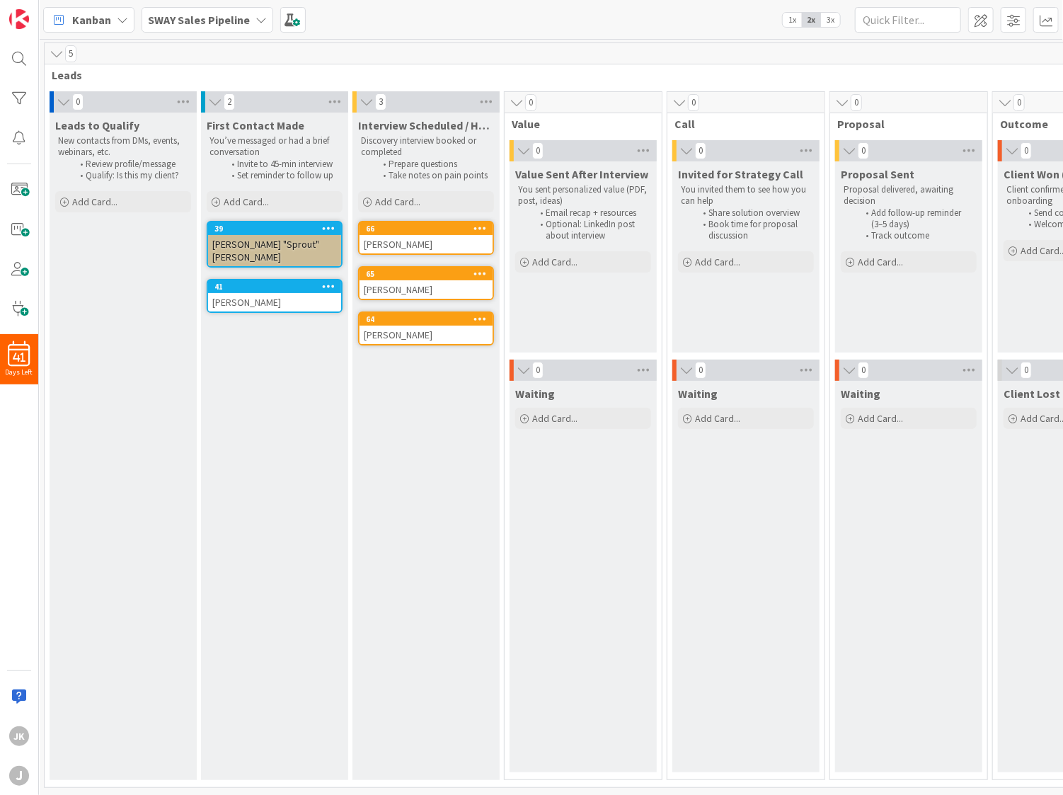
click at [402, 207] on span "Add Card..." at bounding box center [397, 201] width 45 height 13
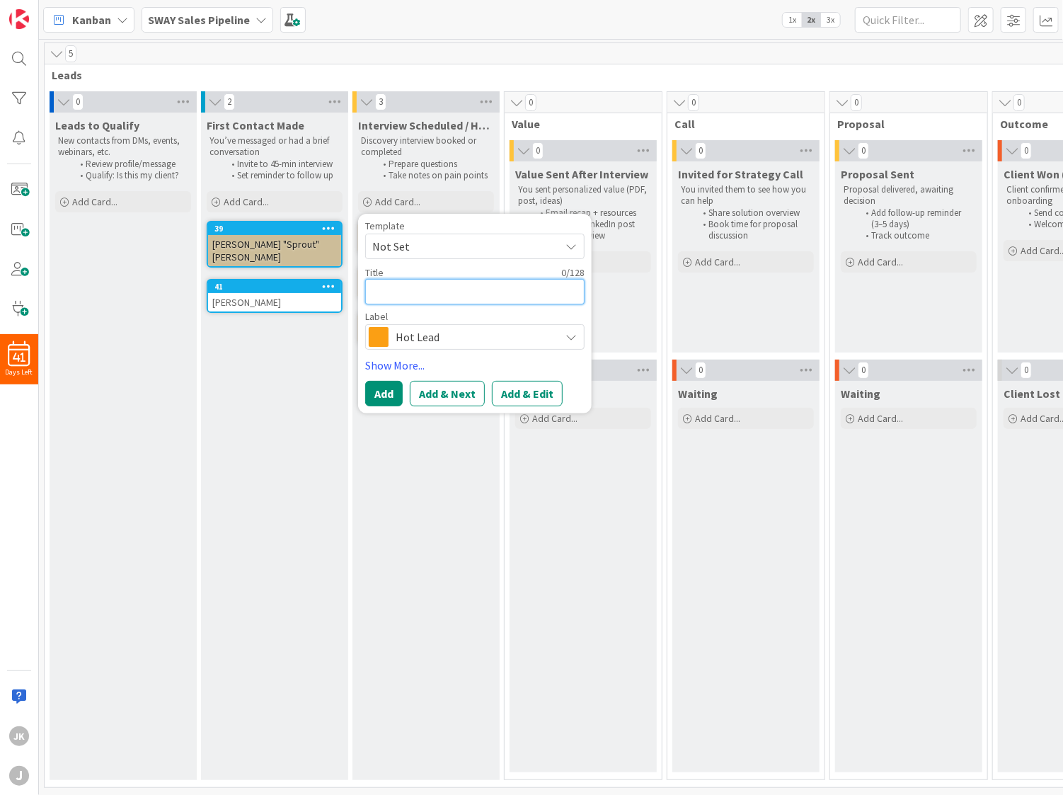
type textarea "x"
type textarea "T"
type textarea "x"
type textarea "Th"
type textarea "x"
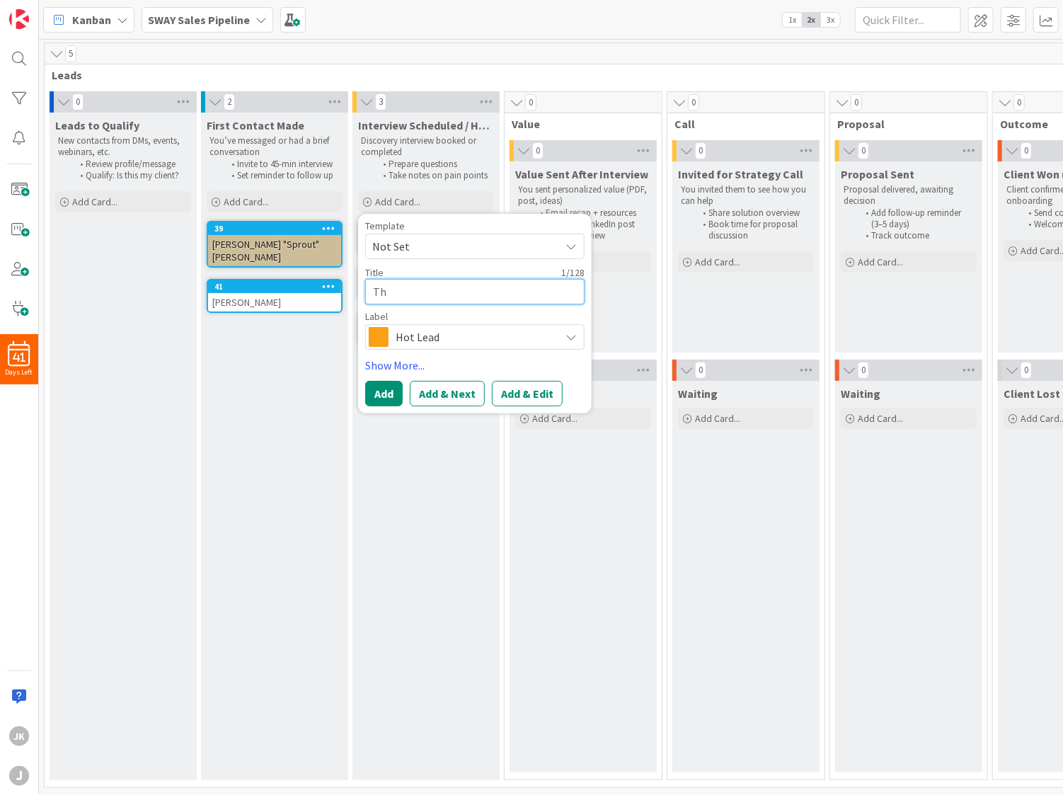
type textarea "Tho"
type textarea "x"
type textarea "[PERSON_NAME]"
type textarea "x"
type textarea "[PERSON_NAME]"
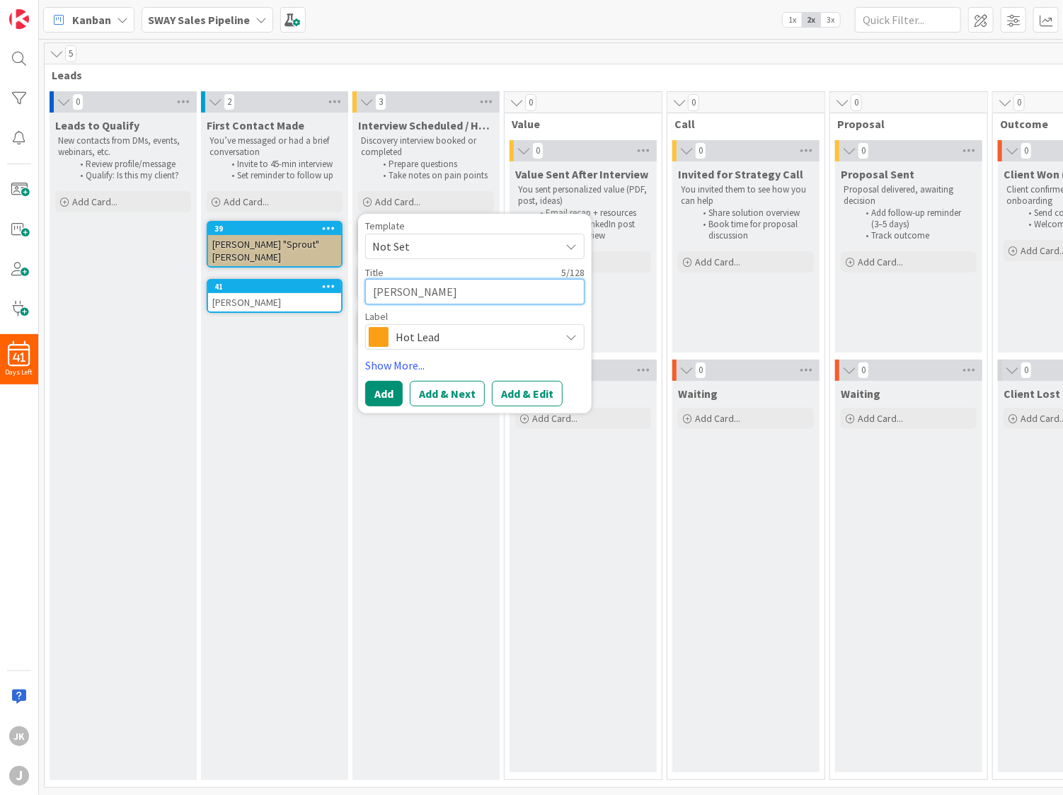
type textarea "x"
type textarea "[PERSON_NAME]"
type textarea "x"
type textarea "[PERSON_NAME]"
type textarea "x"
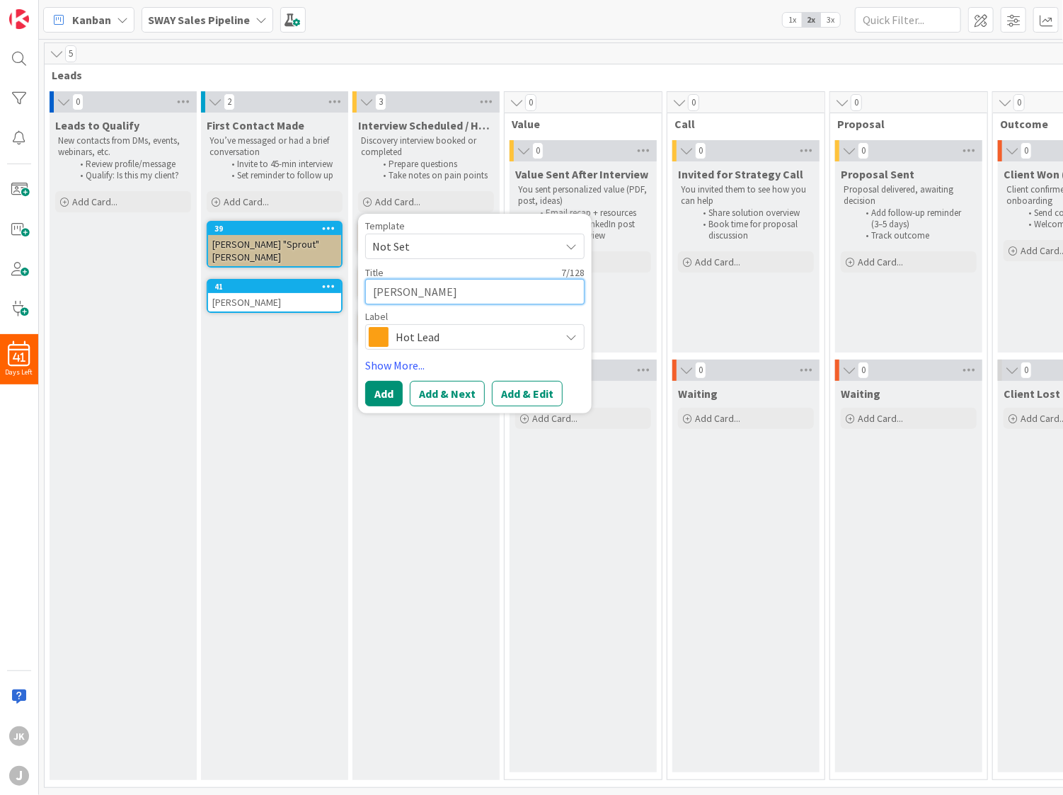
type textarea "[PERSON_NAME]"
type textarea "x"
type textarea "[PERSON_NAME]"
type textarea "x"
type textarea "[PERSON_NAME]"
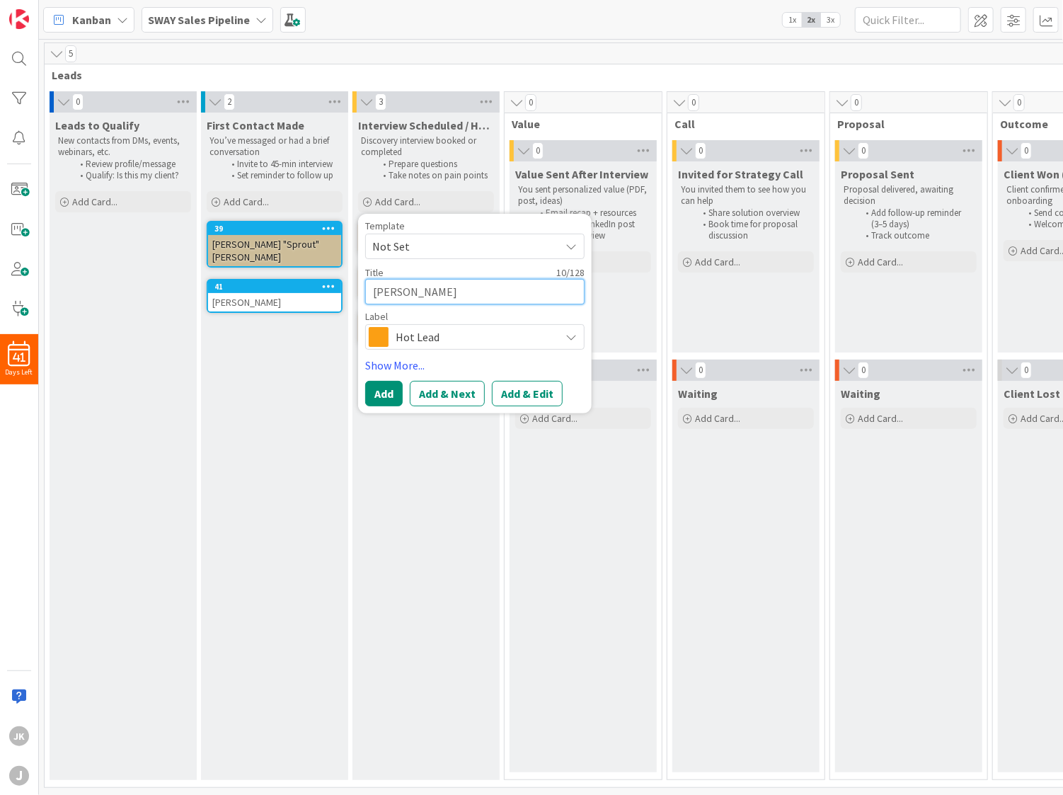
type textarea "x"
type textarea "[PERSON_NAME]"
type textarea "x"
type textarea "[PERSON_NAME]"
click at [514, 396] on button "Add & Edit" at bounding box center [527, 393] width 71 height 25
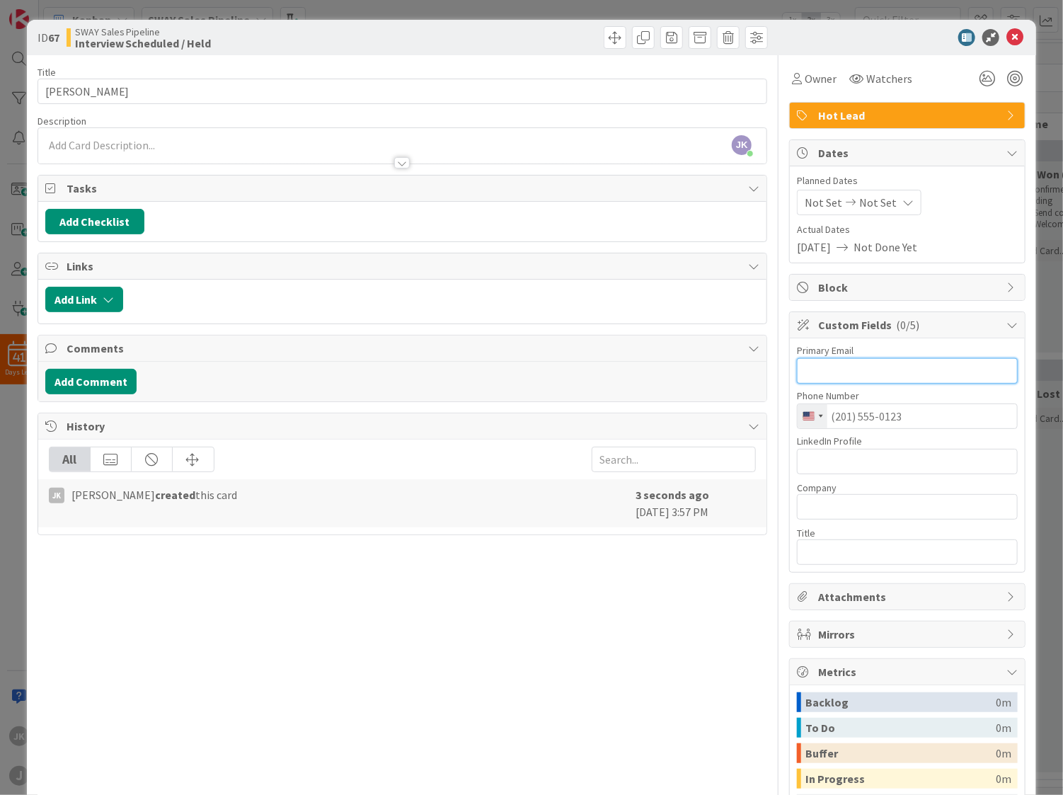
click at [869, 375] on input "text" at bounding box center [907, 370] width 221 height 25
paste input "[PERSON_NAME][EMAIL_ADDRESS][DOMAIN_NAME]"
type input "[PERSON_NAME][EMAIL_ADDRESS][DOMAIN_NAME]"
click at [913, 418] on input "tel" at bounding box center [907, 415] width 221 height 25
paste input "‪[PHONE_NUMBER]‬"
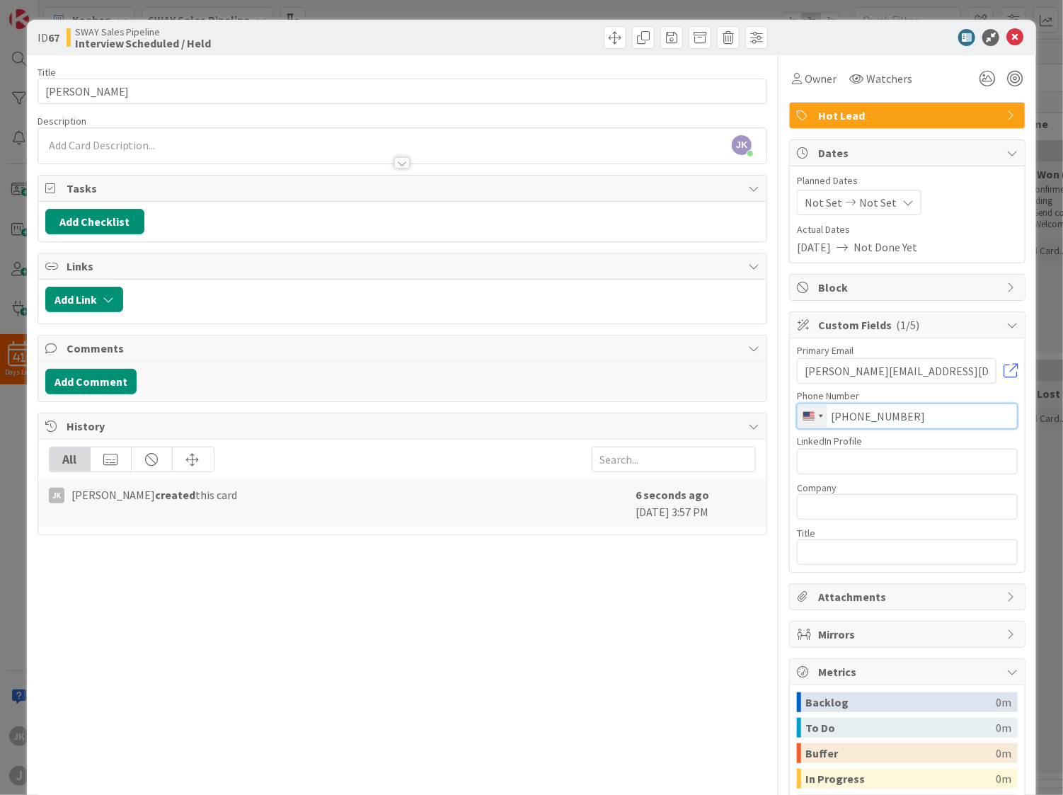
type input "‪[PHONE_NUMBER]‬"
click at [864, 460] on input "text" at bounding box center [907, 461] width 221 height 25
paste input "[DOMAIN_NAME][URL]"
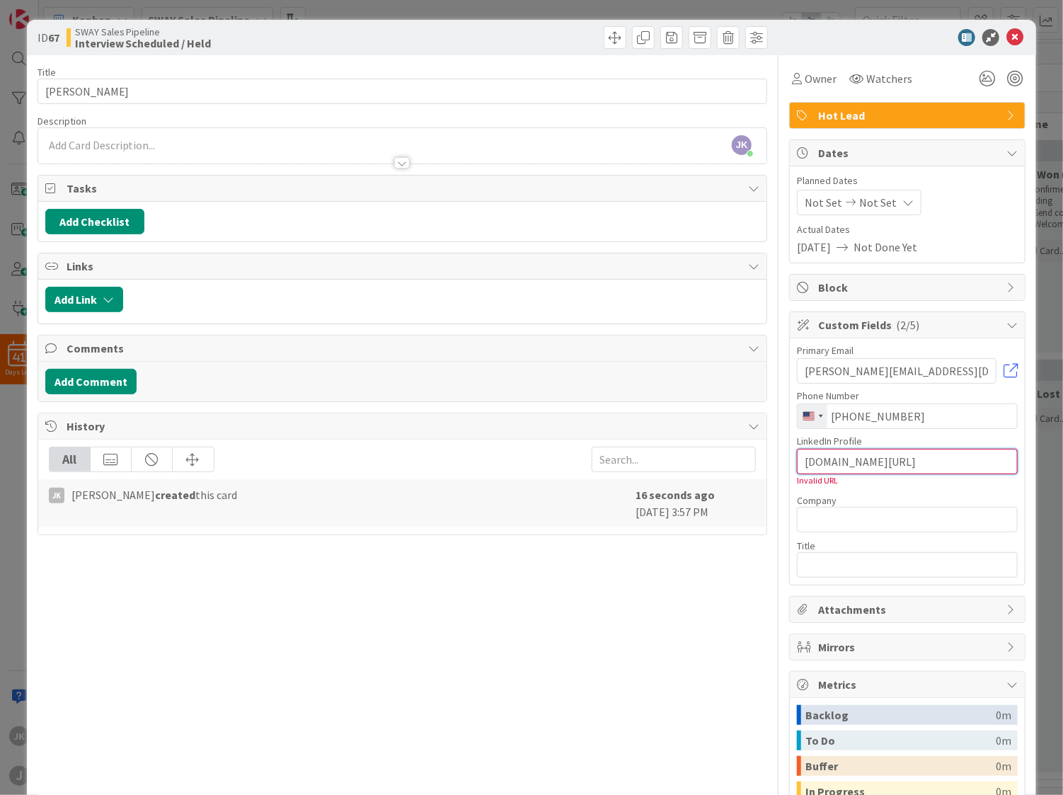
type input "[DOMAIN_NAME][URL]"
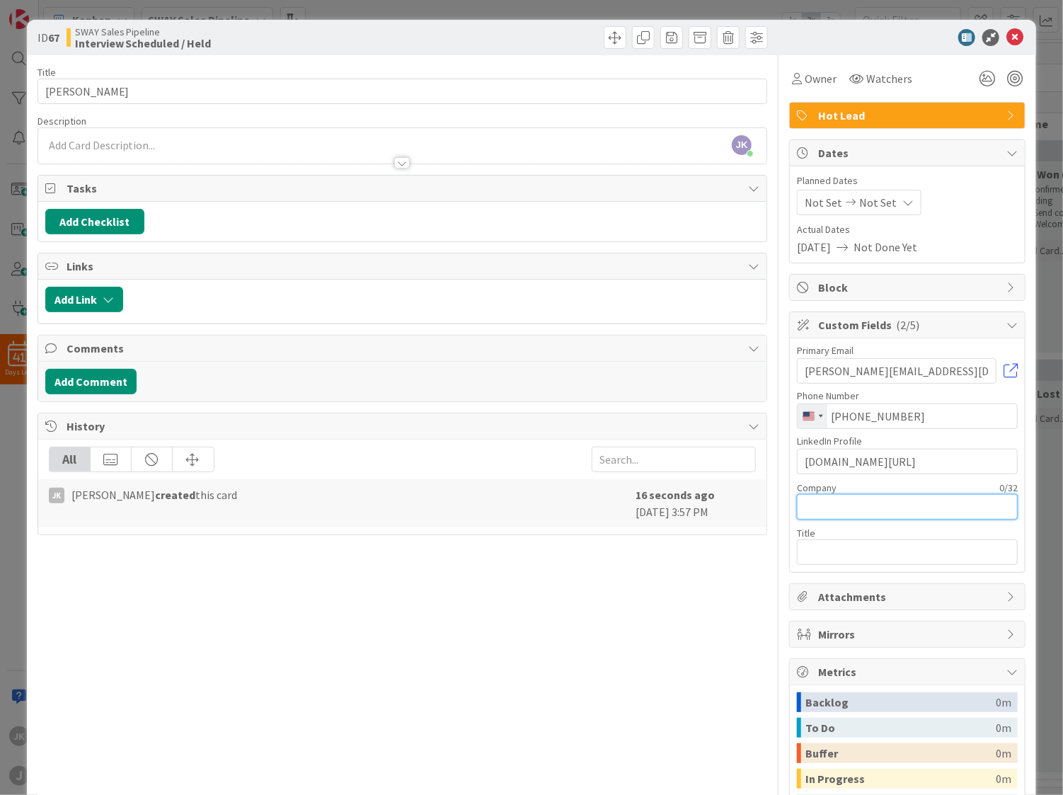
click at [867, 505] on input "text" at bounding box center [907, 506] width 221 height 25
type input "Transformative Leadership Lab"
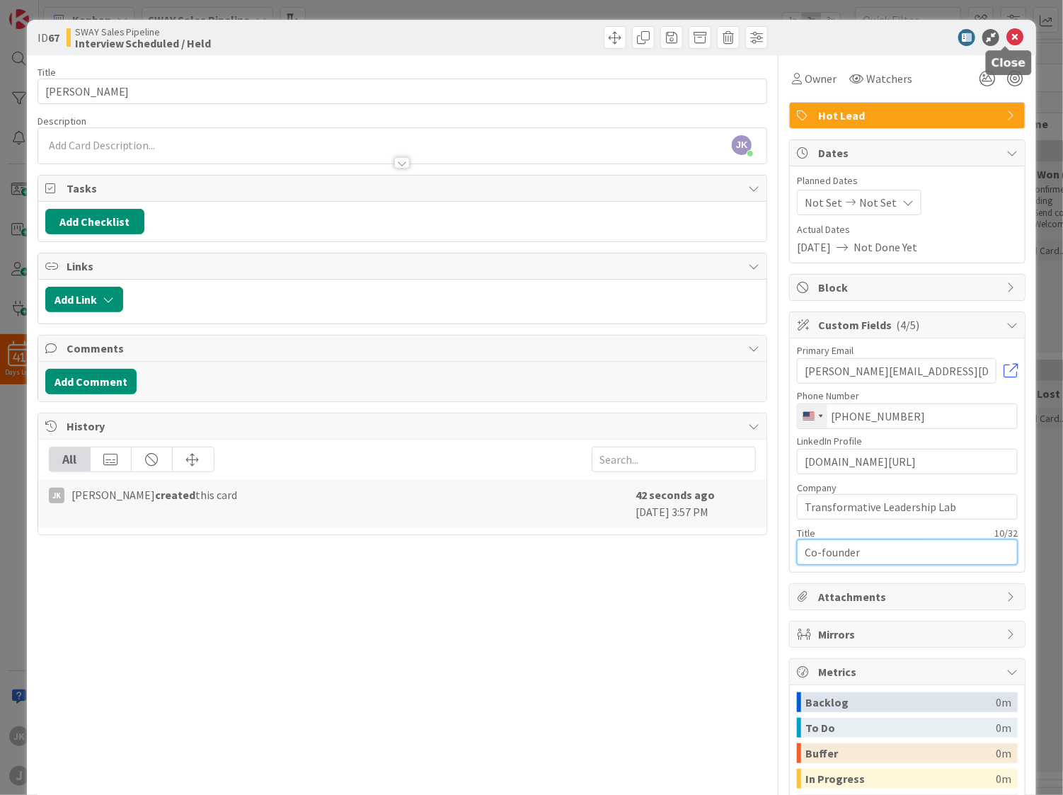
type input "Co-founder"
click at [1010, 40] on icon at bounding box center [1014, 37] width 17 height 17
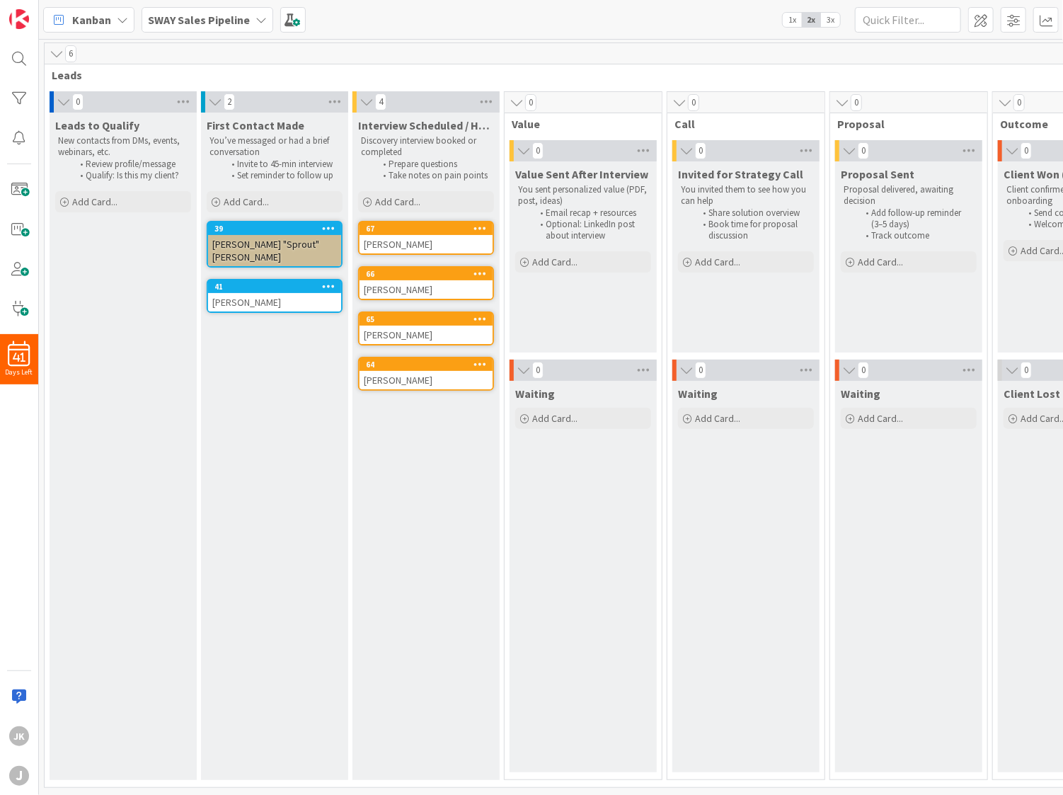
click at [181, 100] on icon at bounding box center [183, 101] width 18 height 21
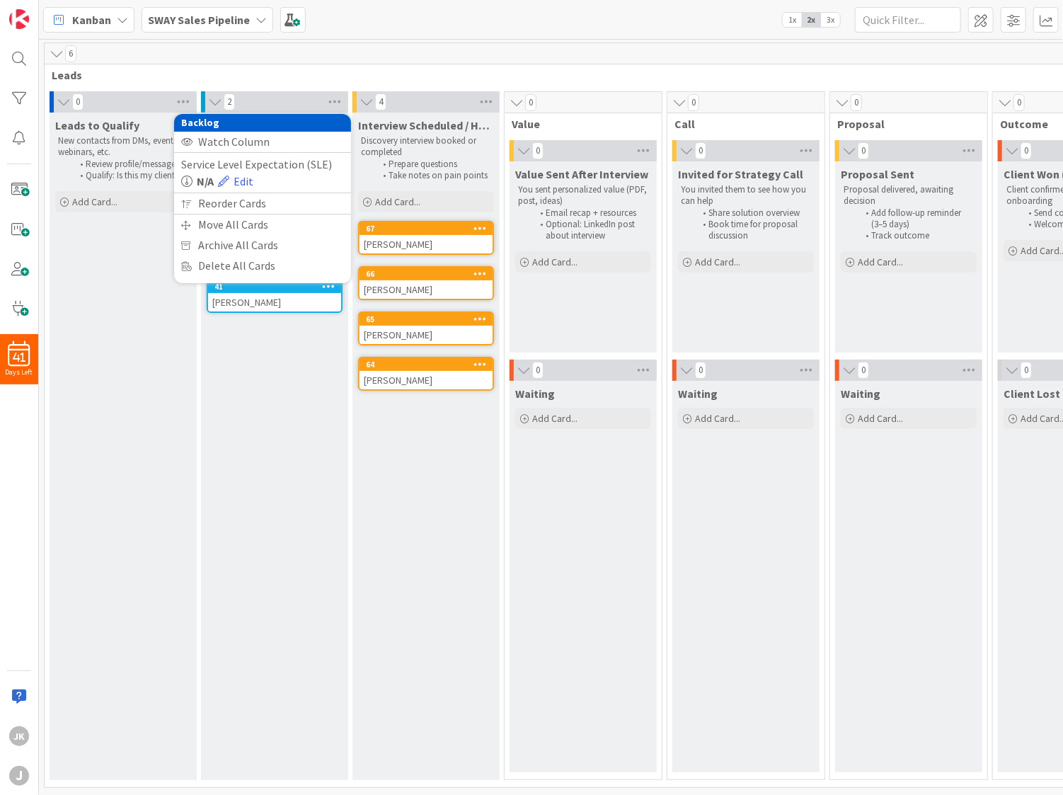
click at [130, 292] on div "Leads to Qualify New contacts from DMs, events, webinars, etc. Review profile/m…" at bounding box center [123, 446] width 147 height 667
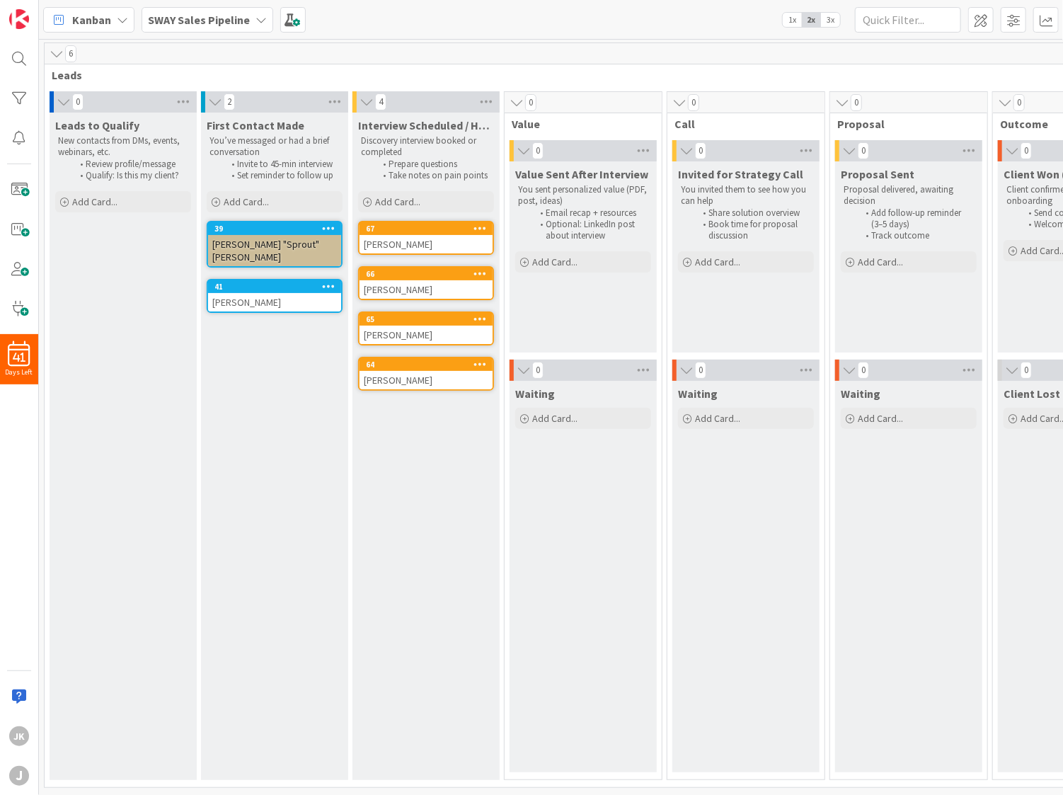
click at [583, 25] on div "Kanban SWAY Sales Pipeline 1x 2x 3x" at bounding box center [551, 19] width 1024 height 39
click at [385, 205] on span "Add Card..." at bounding box center [397, 201] width 45 height 13
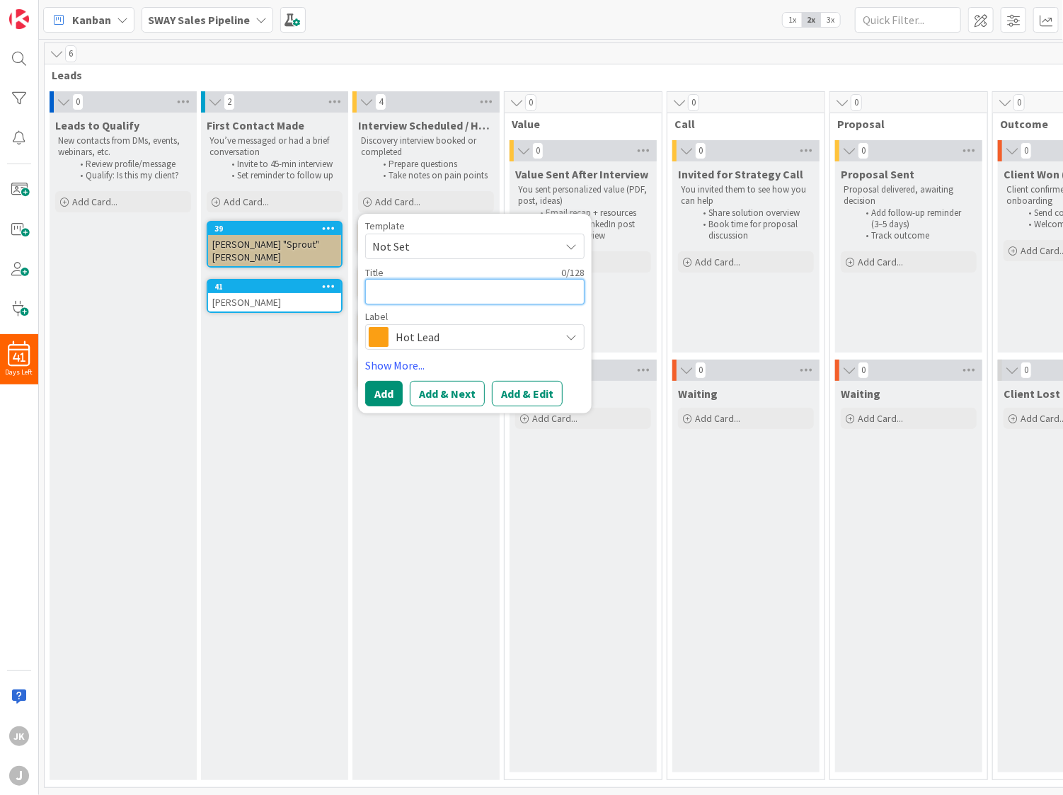
type textarea "x"
type textarea "C"
type textarea "x"
type textarea "Ch"
type textarea "x"
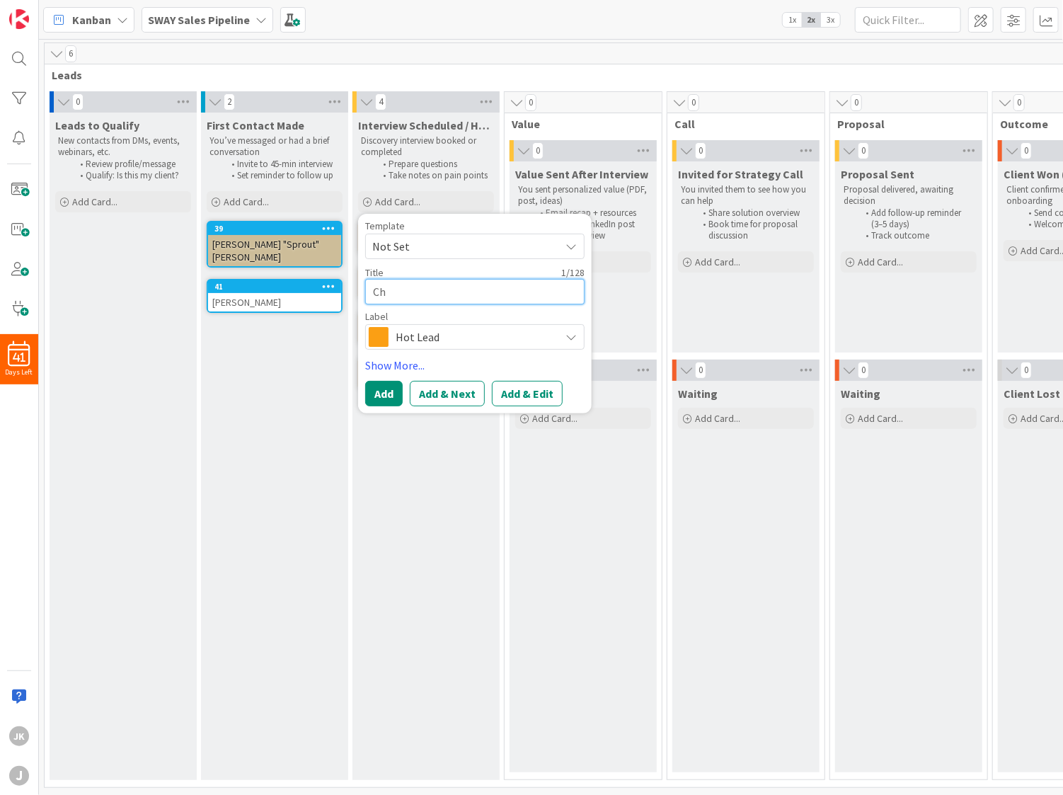
type textarea "Cha"
type textarea "x"
type textarea "[PERSON_NAME]"
type textarea "x"
type textarea "[PERSON_NAME]"
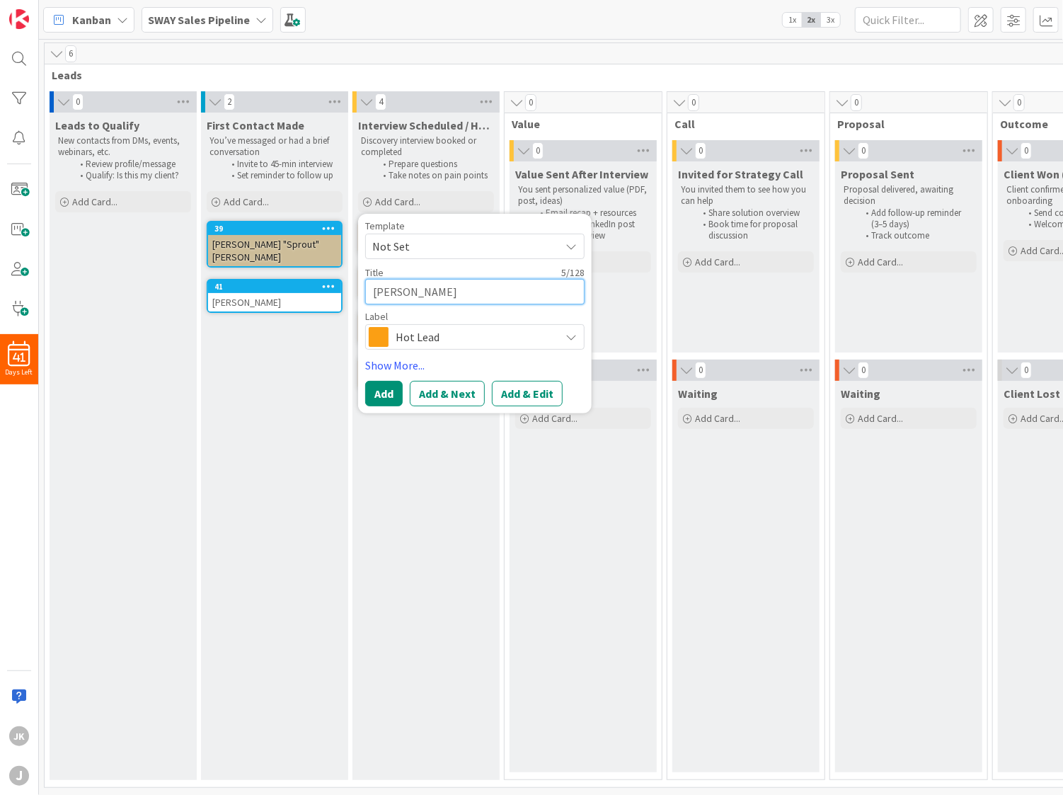
type textarea "x"
type textarea "[PERSON_NAME]"
type textarea "x"
type textarea "[PERSON_NAME]"
type textarea "x"
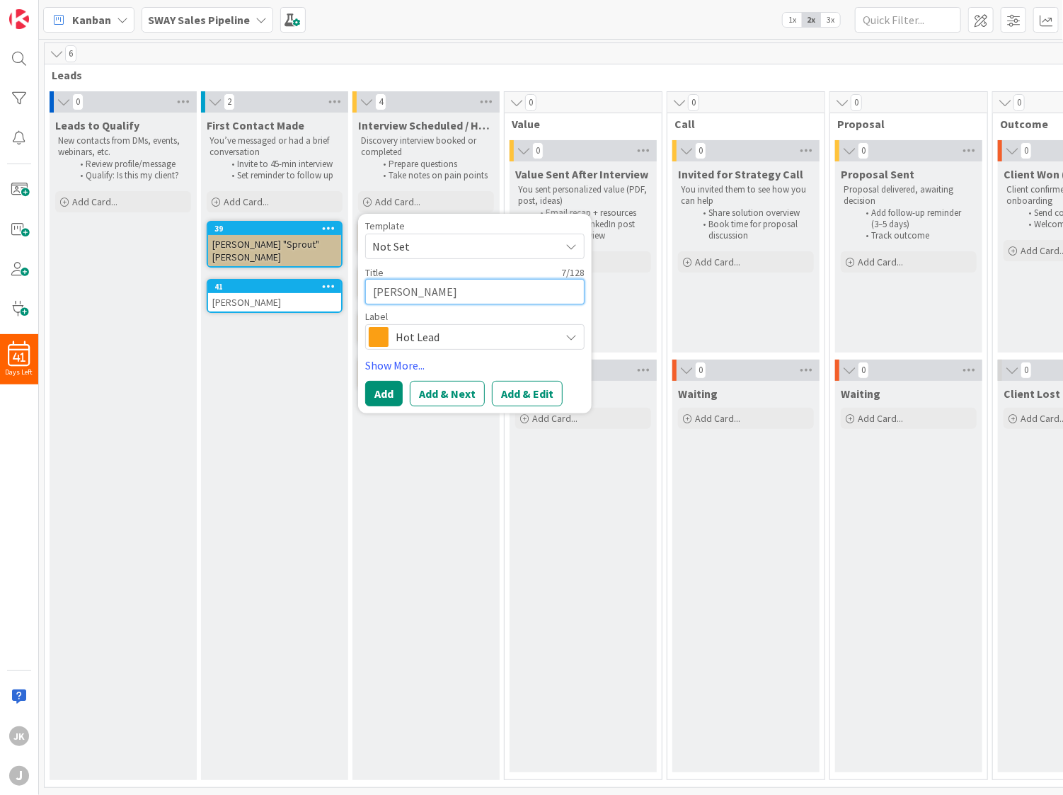
type textarea "[PERSON_NAME]"
type textarea "x"
type textarea "[PERSON_NAME]"
type textarea "x"
type textarea "[PERSON_NAME]"
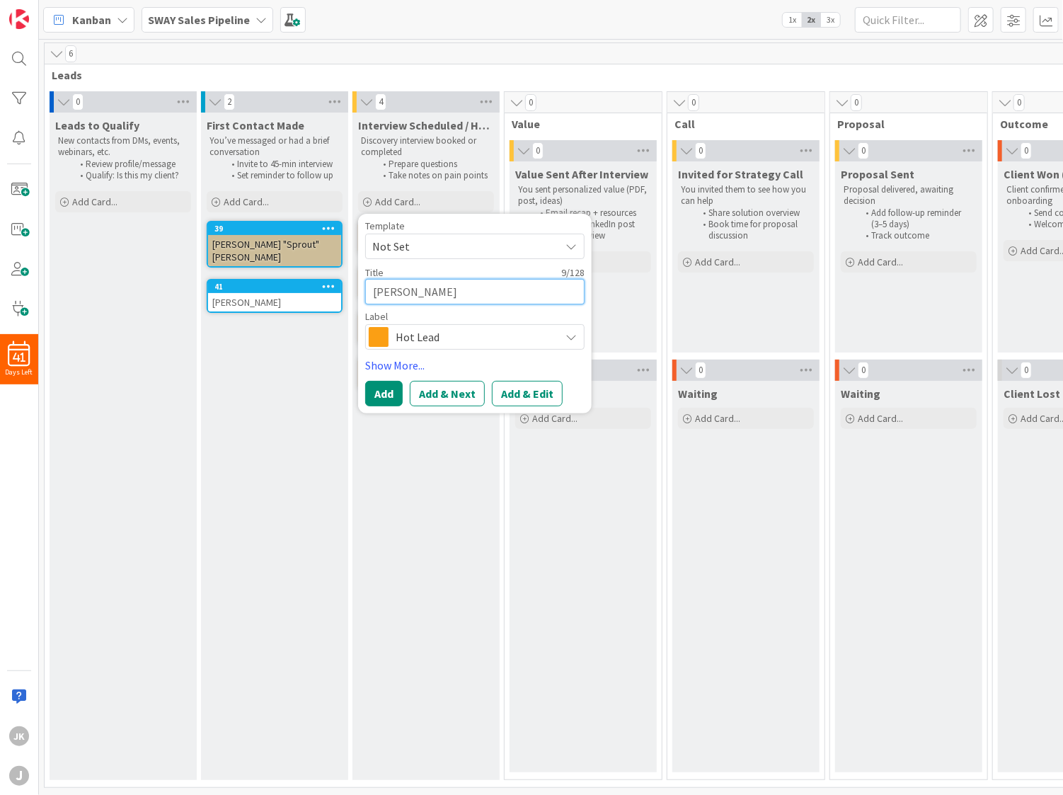
type textarea "x"
type textarea "[PERSON_NAME]"
click at [527, 398] on button "Add & Edit" at bounding box center [527, 393] width 71 height 25
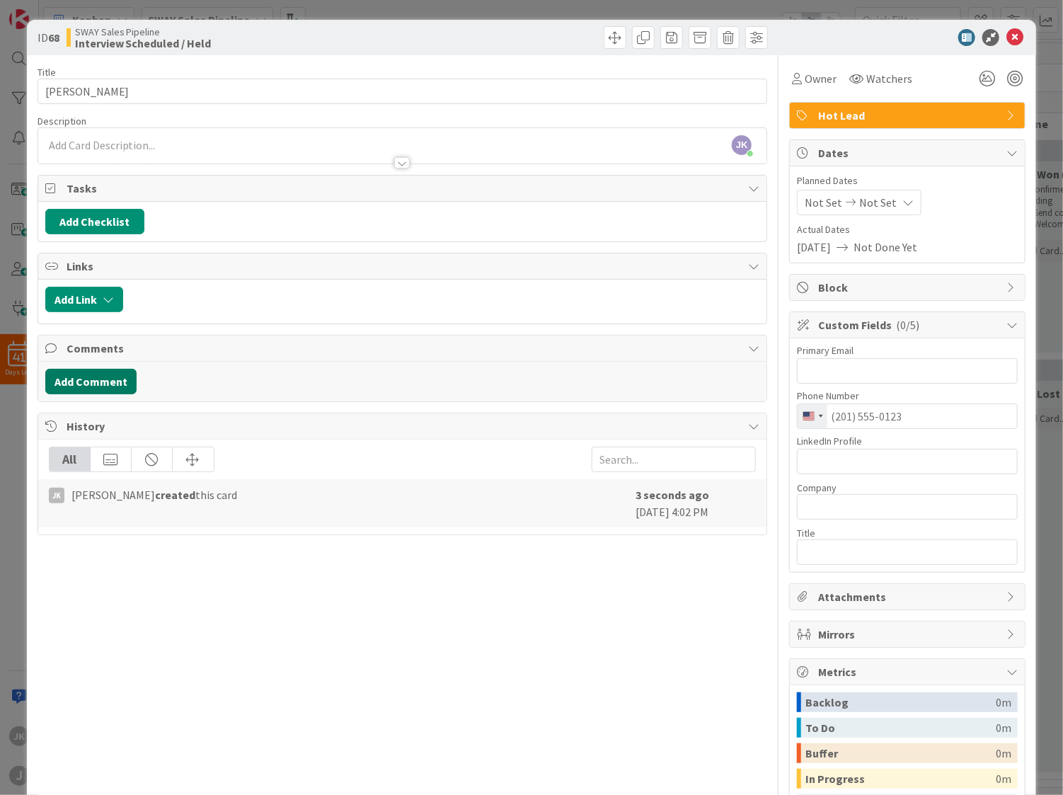
click at [77, 388] on button "Add Comment" at bounding box center [90, 381] width 91 height 25
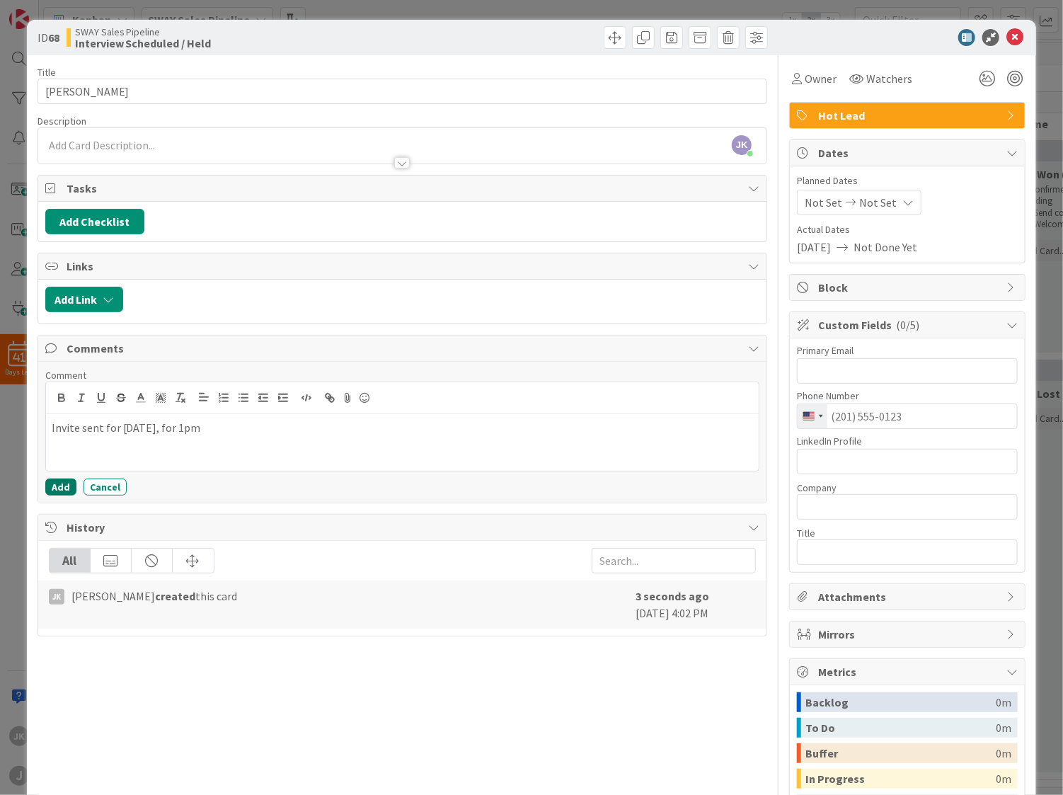
click at [63, 482] on button "Add" at bounding box center [60, 486] width 31 height 17
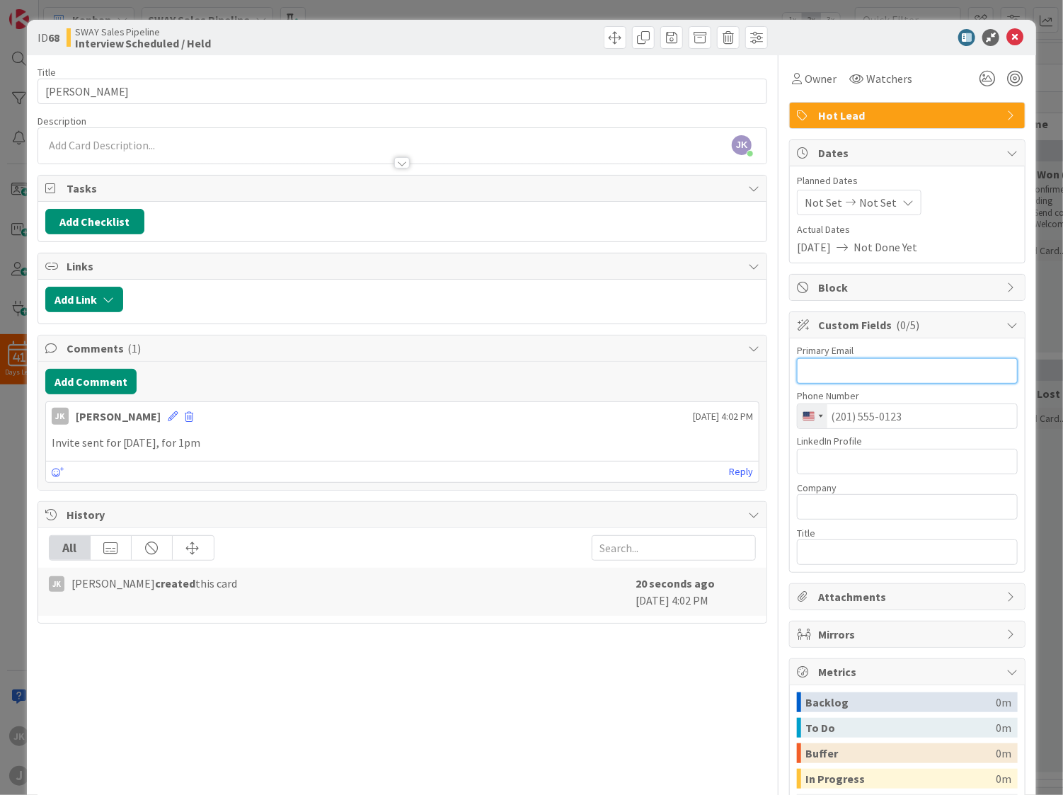
click at [823, 374] on input "text" at bounding box center [907, 370] width 221 height 25
paste input "[EMAIL_ADDRESS][DOMAIN_NAME]"
type input "[EMAIL_ADDRESS][DOMAIN_NAME]"
click at [842, 459] on input "text" at bounding box center [907, 461] width 221 height 25
paste input "[URL][DOMAIN_NAME][PERSON_NAME]"
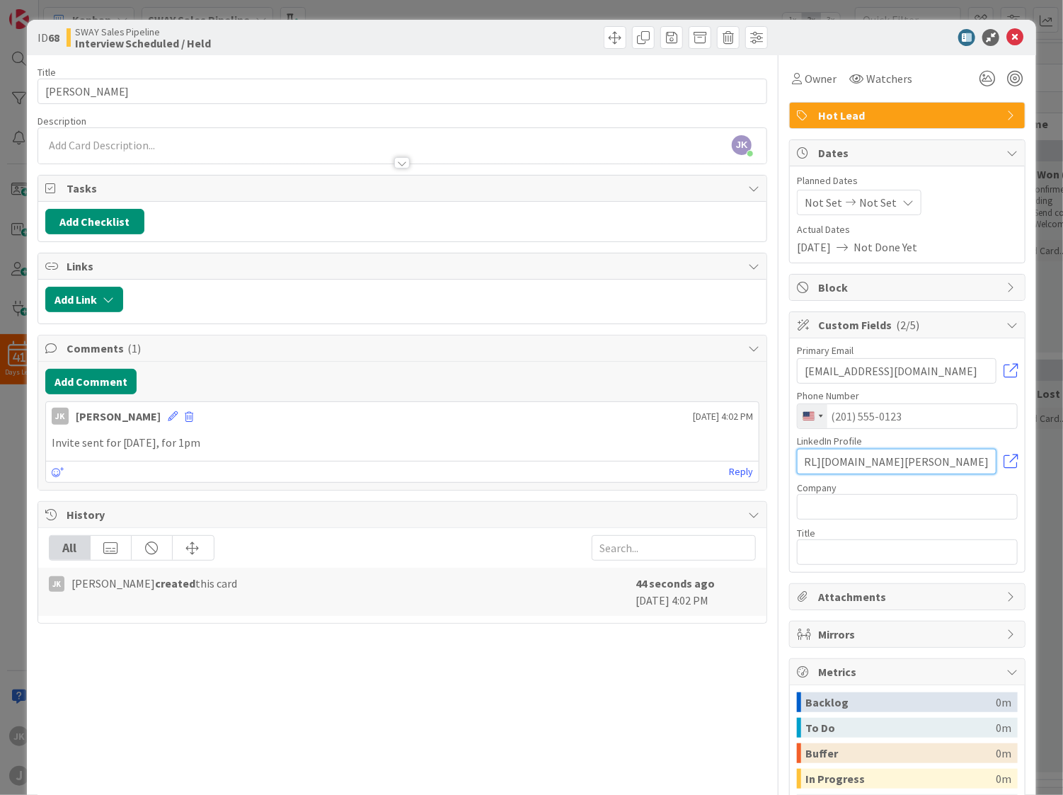
scroll to position [0, 67]
type input "[URL][DOMAIN_NAME][PERSON_NAME]"
click at [856, 512] on input "text" at bounding box center [907, 506] width 221 height 25
drag, startPoint x: 853, startPoint y: 513, endPoint x: 880, endPoint y: 505, distance: 27.5
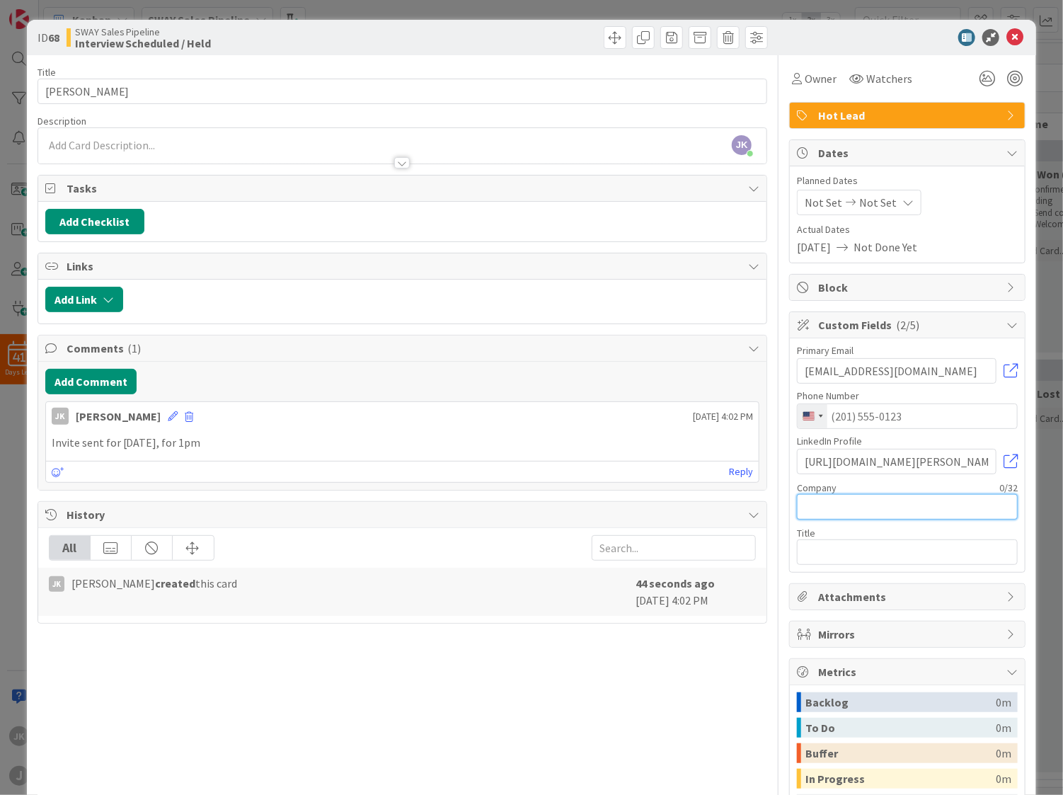
click at [853, 513] on input "text" at bounding box center [907, 506] width 221 height 25
type input "Architectural Services"
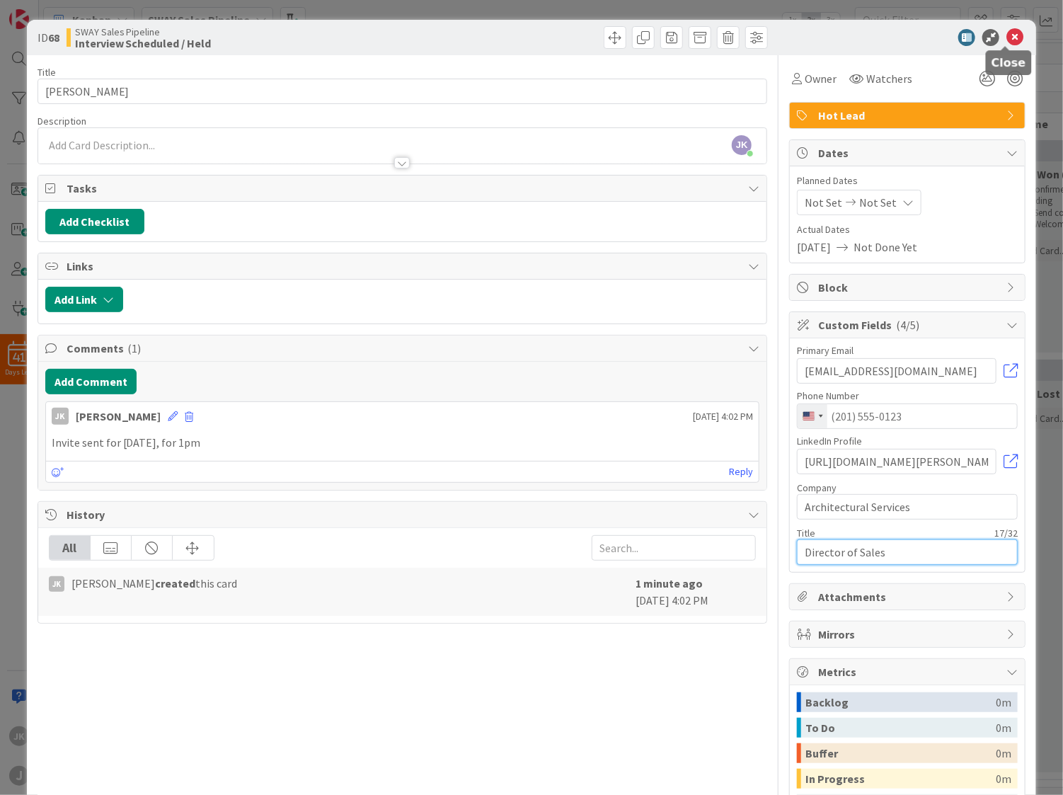
type input "Director of Sales"
click at [1005, 45] on div at bounding box center [1005, 47] width 9 height 4
click at [1006, 38] on icon at bounding box center [1014, 37] width 17 height 17
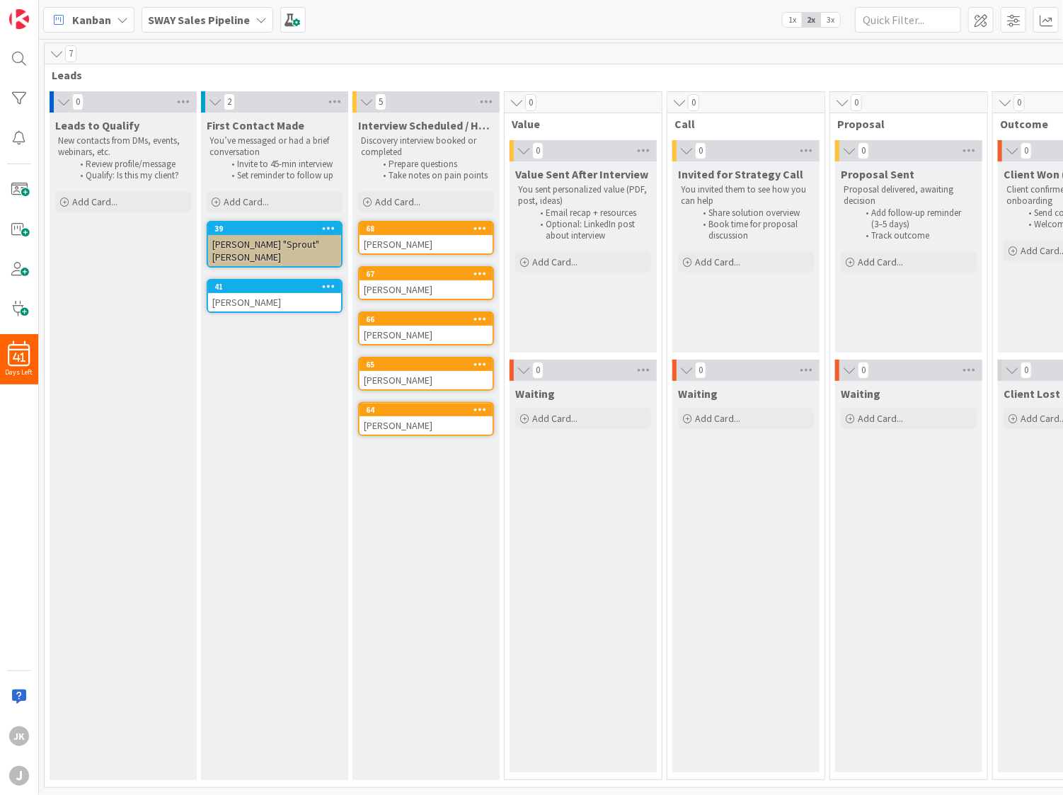
click at [558, 25] on div "Kanban SWAY Sales Pipeline 1x 2x 3x" at bounding box center [551, 19] width 1024 height 39
click at [388, 205] on span "Add Card..." at bounding box center [397, 201] width 45 height 13
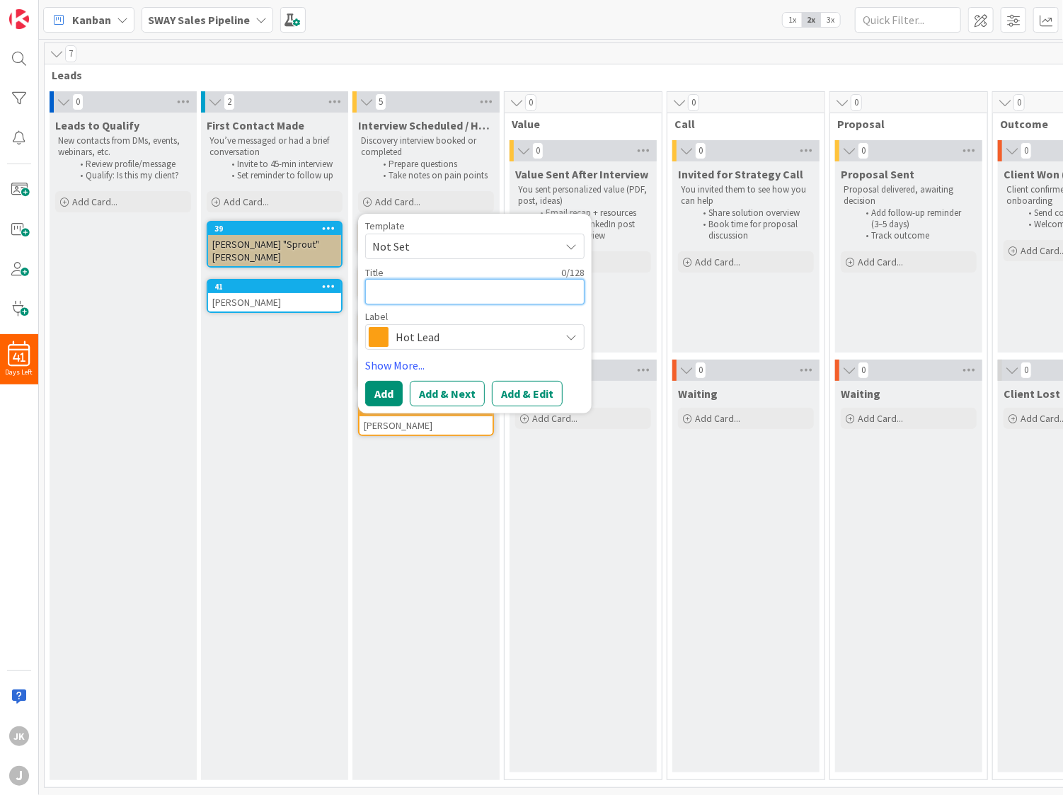
type textarea "x"
type textarea "R"
type textarea "x"
type textarea "Ry"
type textarea "x"
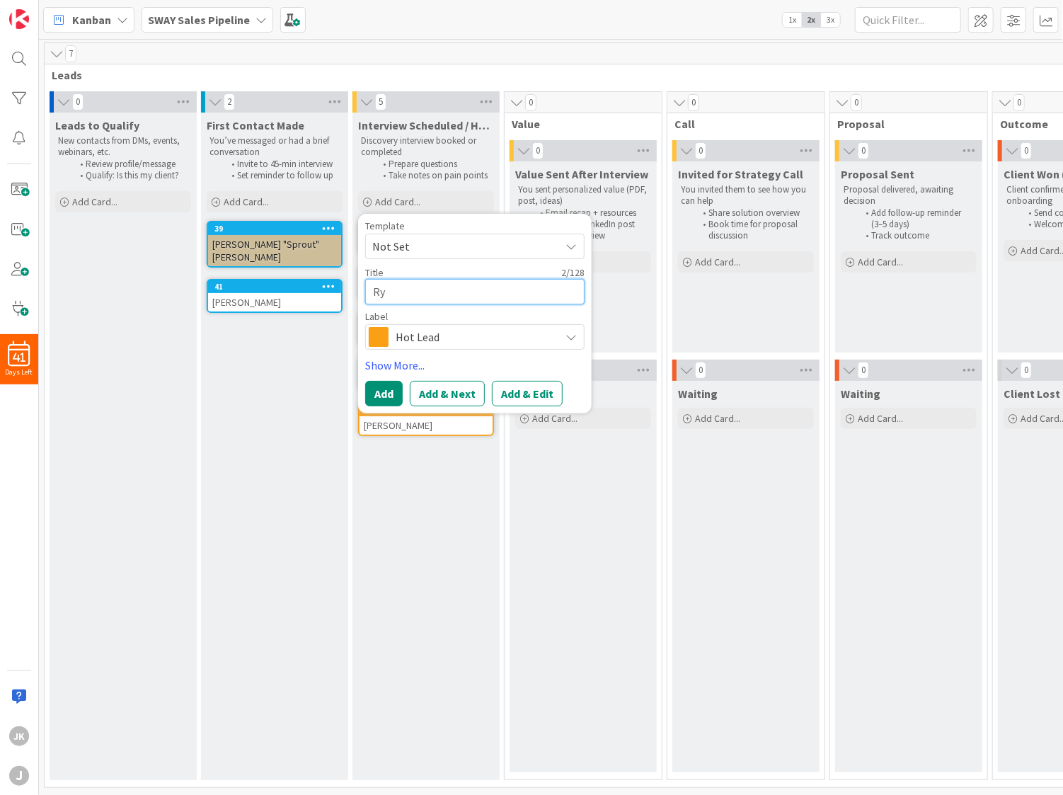
type textarea "Rya"
type textarea "x"
type textarea "[PERSON_NAME]"
type textarea "x"
type textarea "[PERSON_NAME]"
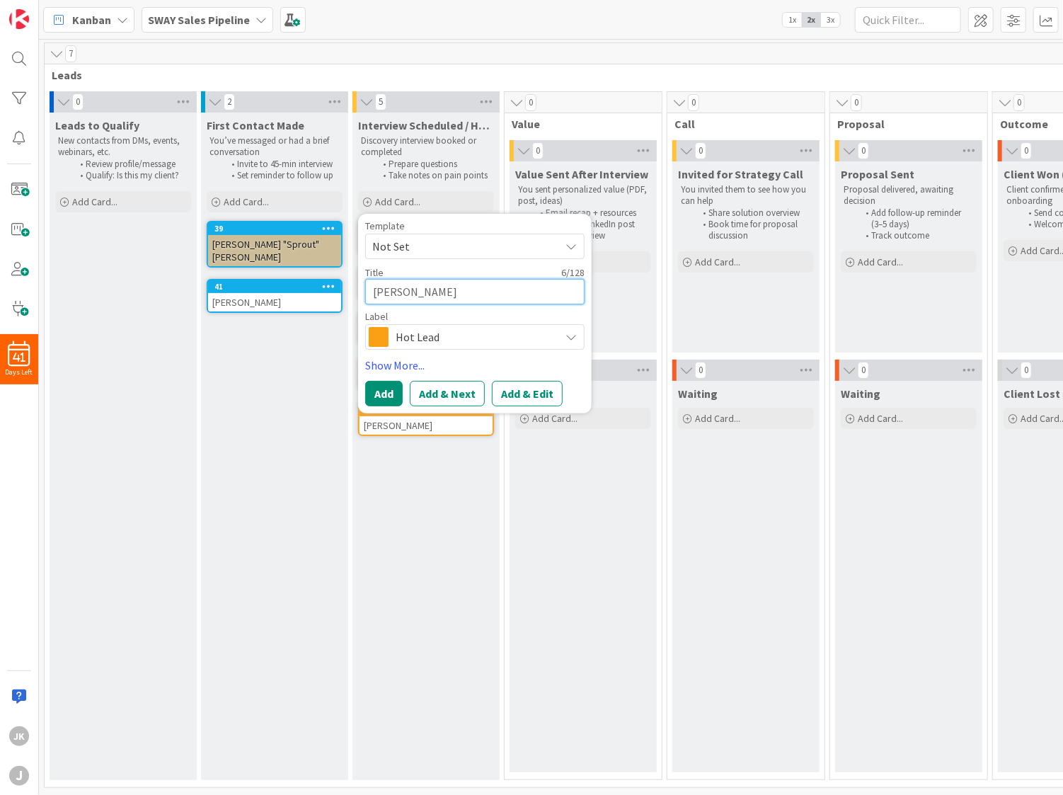
type textarea "x"
type textarea "[PERSON_NAME]"
type textarea "x"
type textarea "[PERSON_NAME]"
type textarea "x"
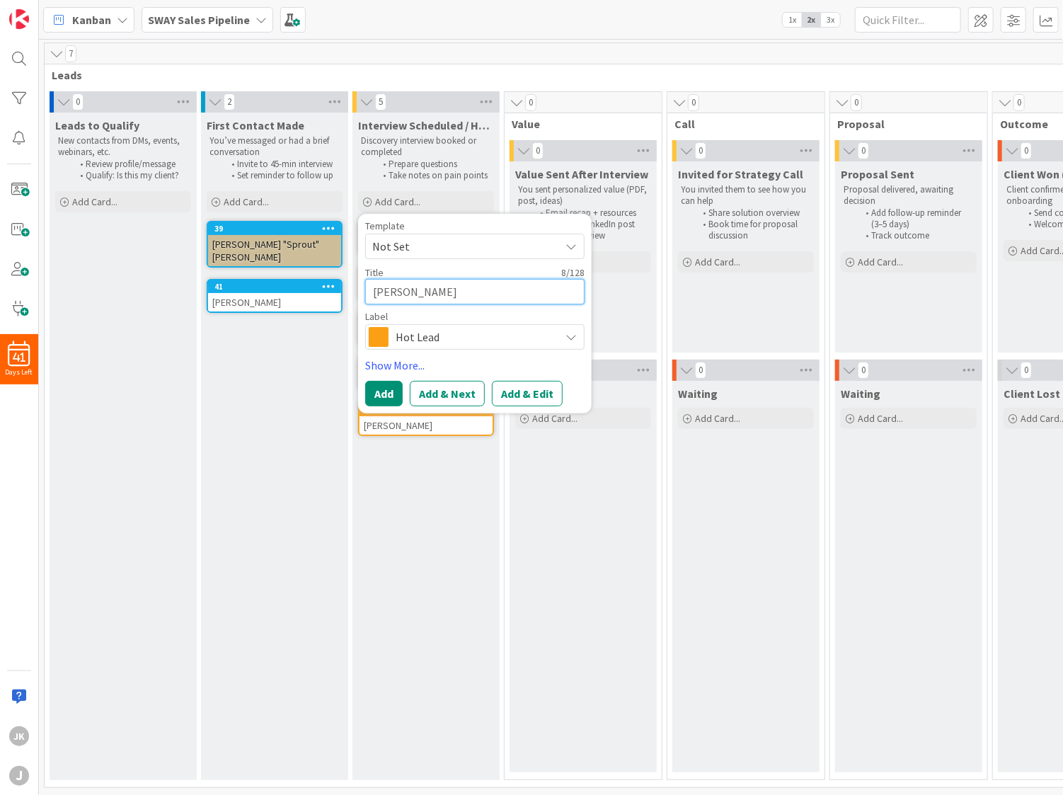
type textarea "[PERSON_NAME]"
type textarea "x"
type textarea "[PERSON_NAME]"
type textarea "x"
type textarea "[PERSON_NAME] Coming"
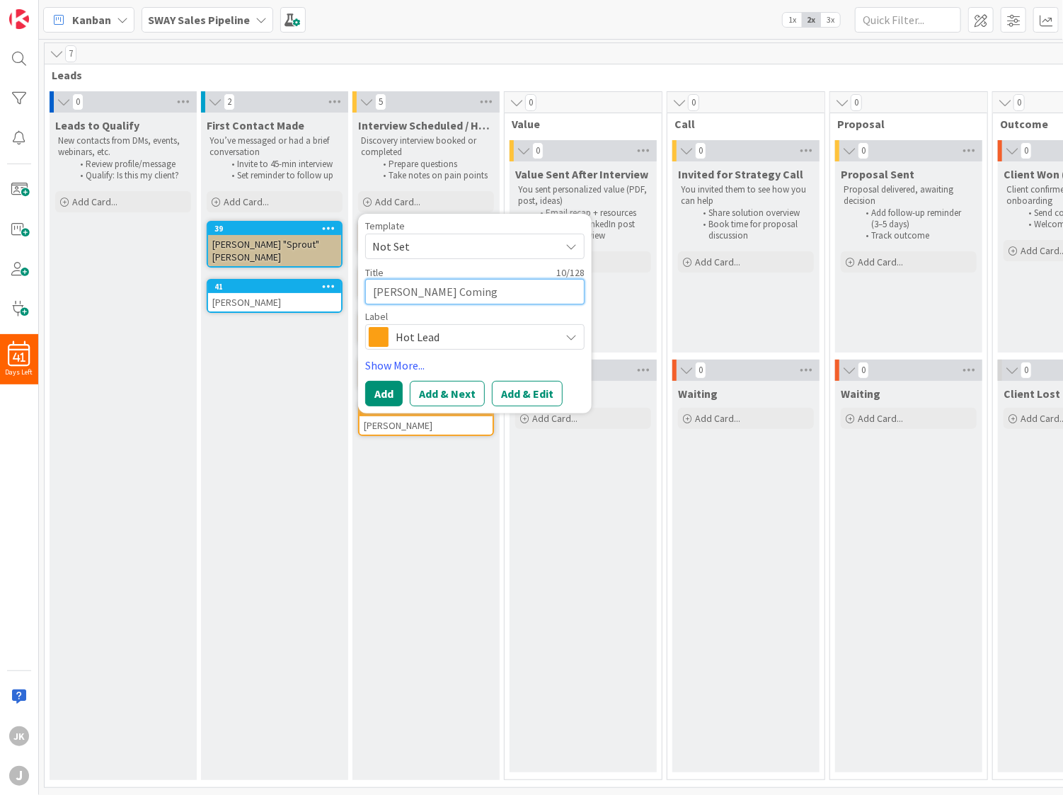
type textarea "x"
type textarea "[PERSON_NAME] Comingd"
type textarea "x"
type textarea "[PERSON_NAME]"
type textarea "x"
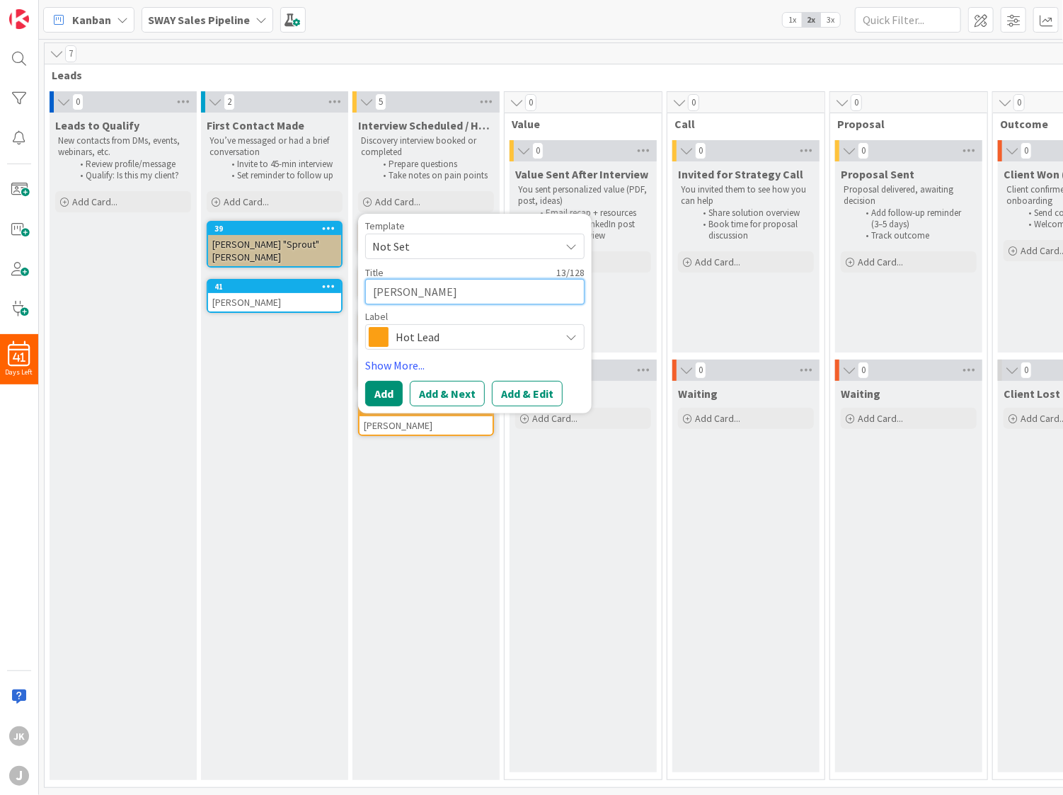
type textarea "[PERSON_NAME]"
type textarea "x"
type textarea "[PERSON_NAME]"
click at [514, 394] on button "Add & Edit" at bounding box center [527, 393] width 71 height 25
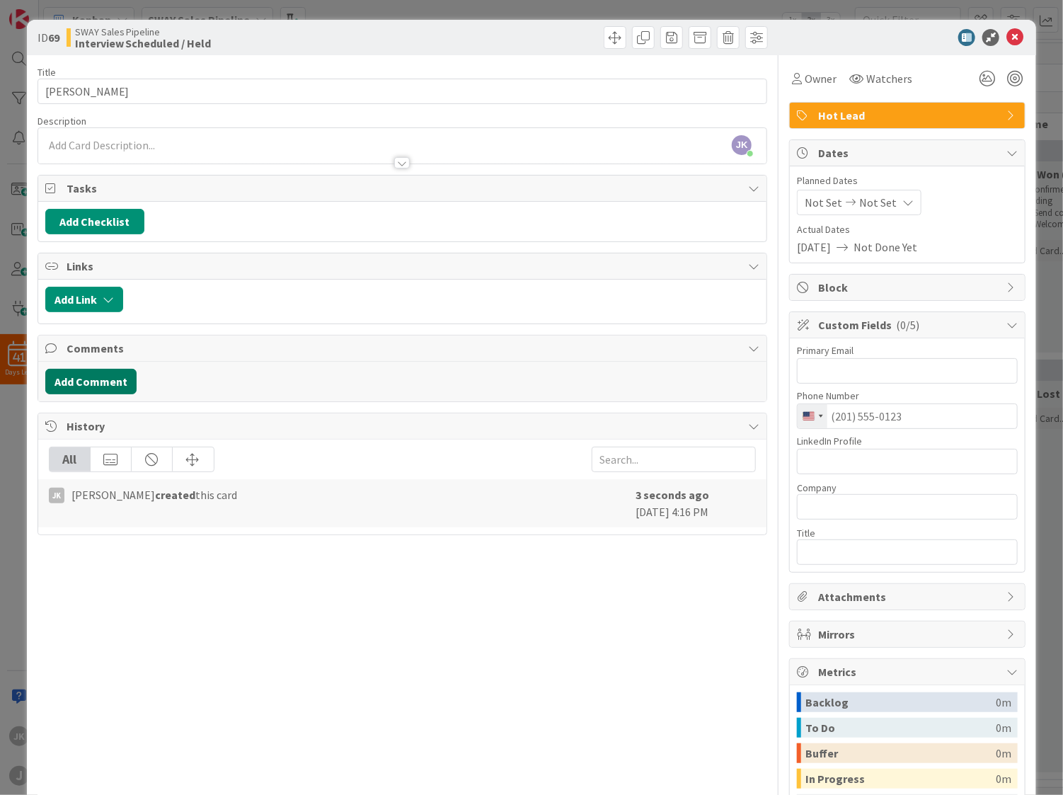
click at [69, 374] on button "Add Comment" at bounding box center [90, 381] width 91 height 25
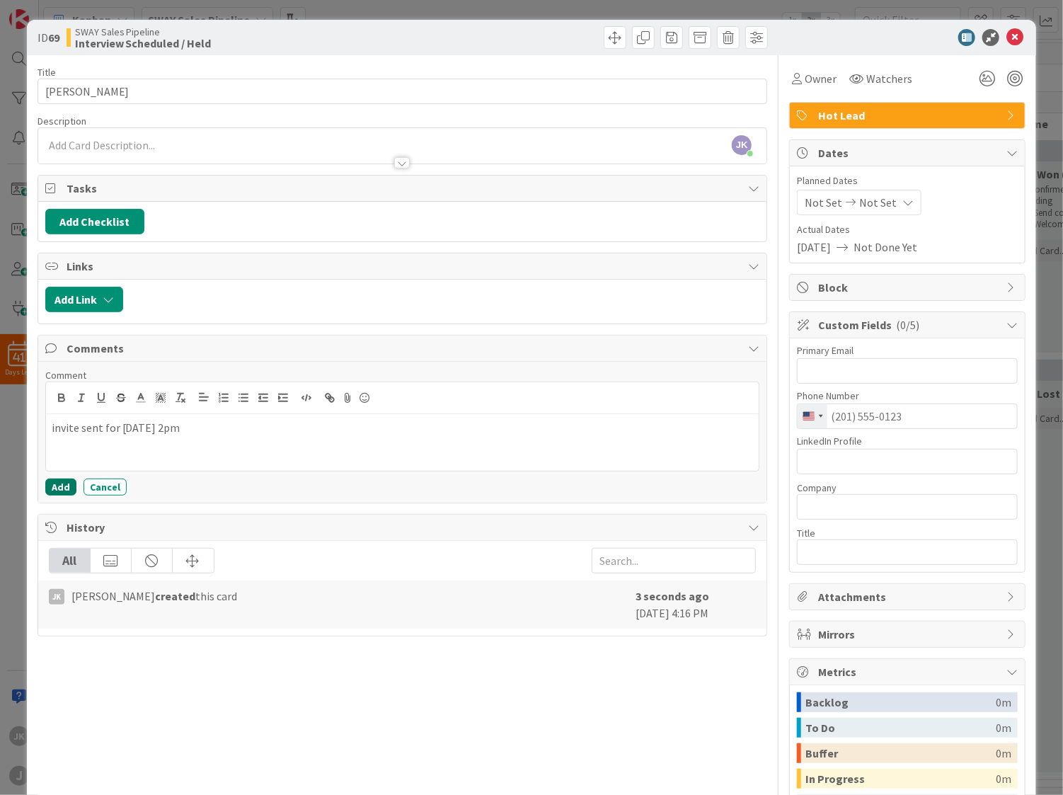
click at [56, 487] on button "Add" at bounding box center [60, 486] width 31 height 17
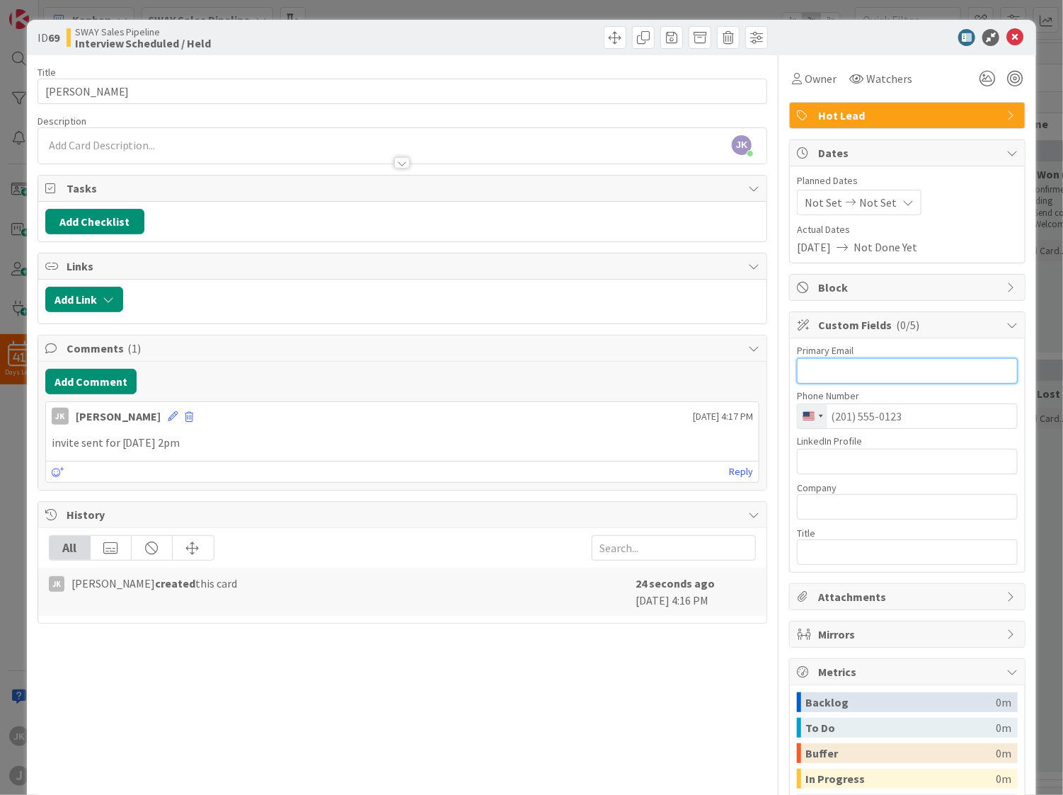
click at [909, 370] on input "text" at bounding box center [907, 370] width 221 height 25
paste input "[PERSON_NAME][EMAIL_ADDRESS][PERSON_NAME][DOMAIN_NAME]"
type input "[PERSON_NAME][EMAIL_ADDRESS][PERSON_NAME][DOMAIN_NAME]"
click at [859, 461] on input "text" at bounding box center [907, 461] width 221 height 25
paste input "[URL][DOMAIN_NAME]"
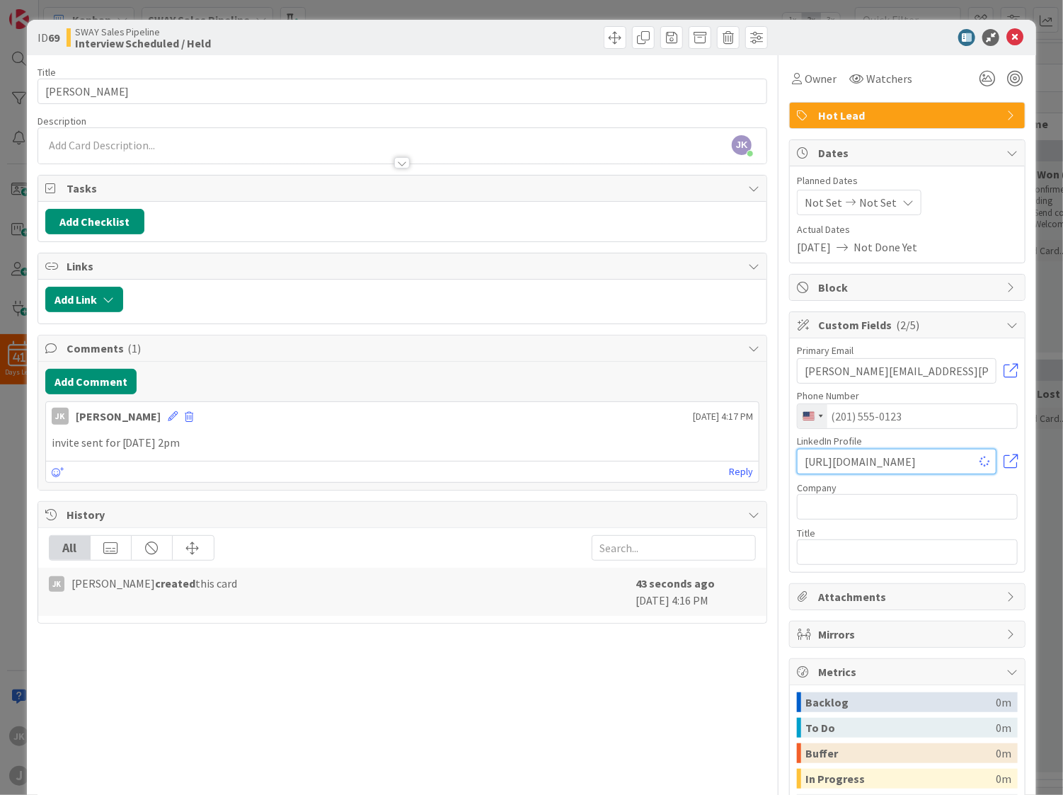
type input "[URL][DOMAIN_NAME]"
click at [829, 507] on input "text" at bounding box center [907, 506] width 221 height 25
type input "Platformr"
click at [818, 547] on input "text" at bounding box center [907, 551] width 221 height 25
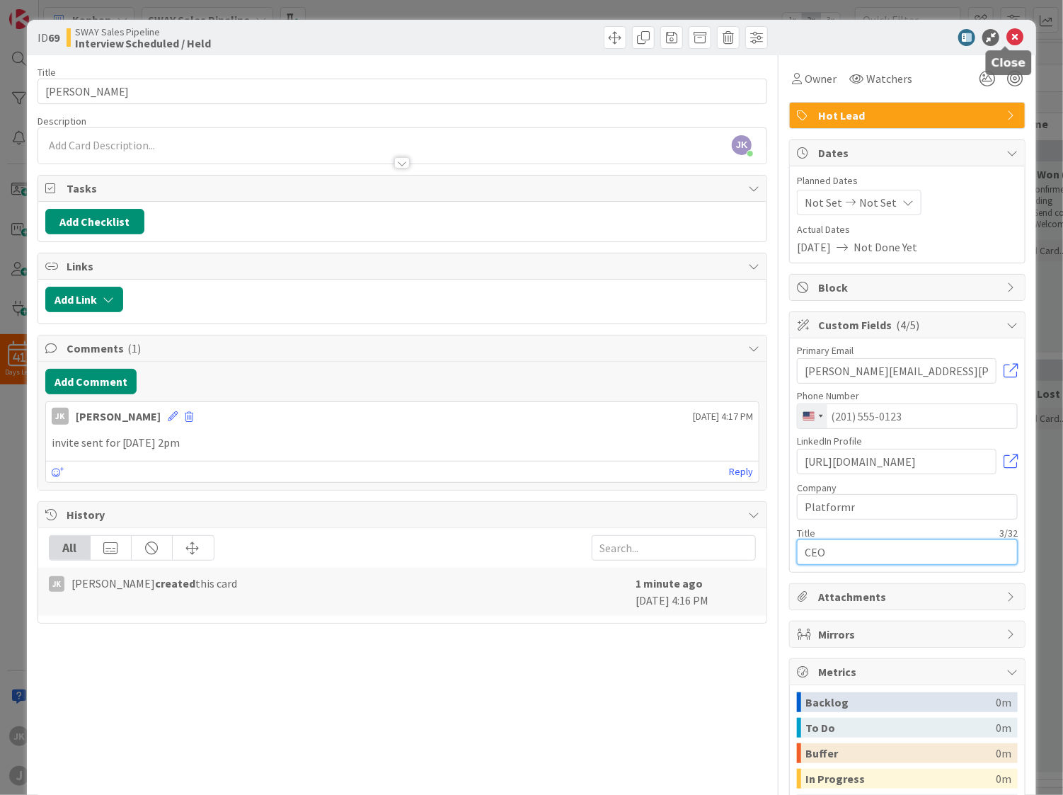
type input "CEO"
click at [1008, 43] on icon at bounding box center [1014, 37] width 17 height 17
